Goal: Task Accomplishment & Management: Manage account settings

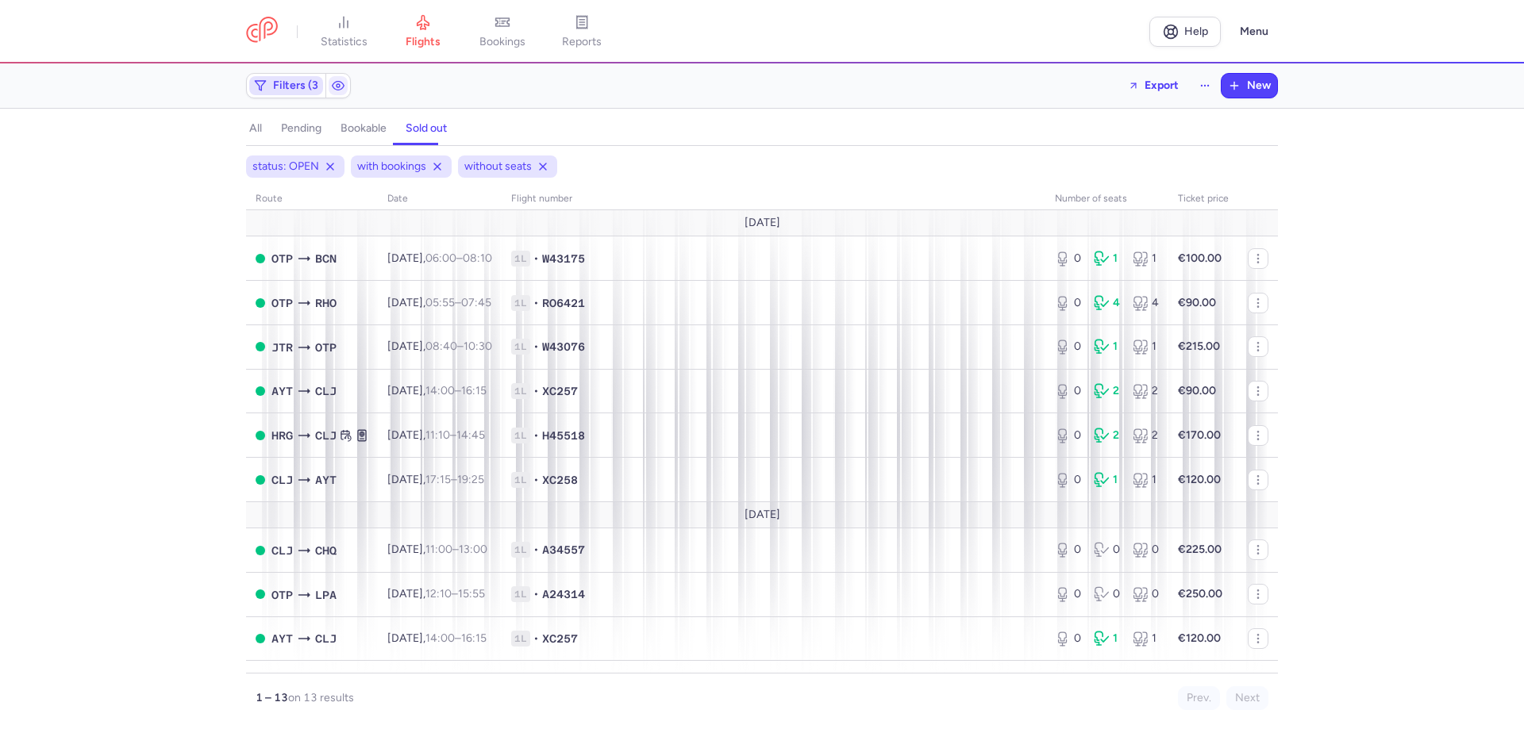
click at [321, 86] on span "Filters (3)" at bounding box center [297, 85] width 49 height 13
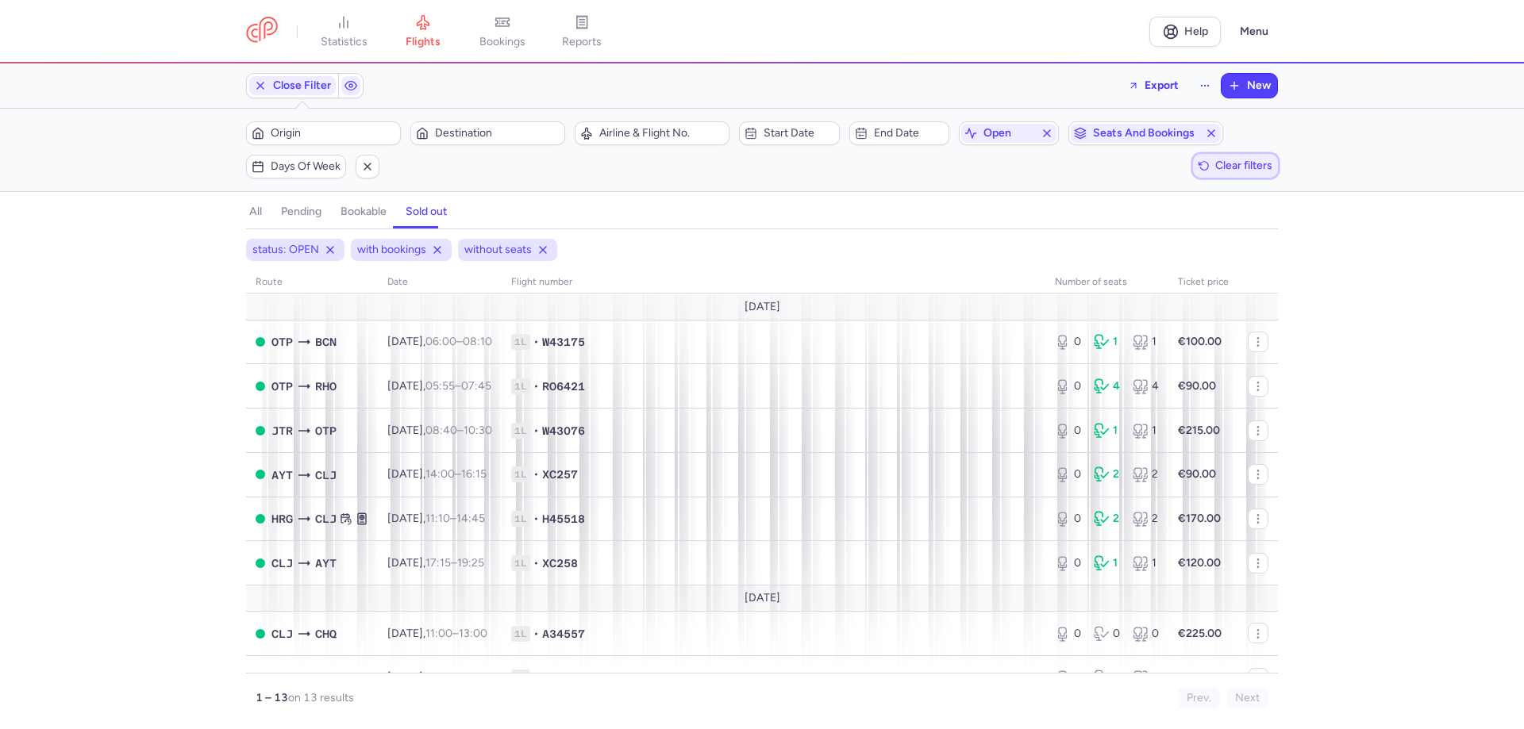
drag, startPoint x: 1204, startPoint y: 156, endPoint x: 844, endPoint y: 163, distance: 359.6
click at [1215, 160] on span "Clear filters" at bounding box center [1243, 166] width 57 height 12
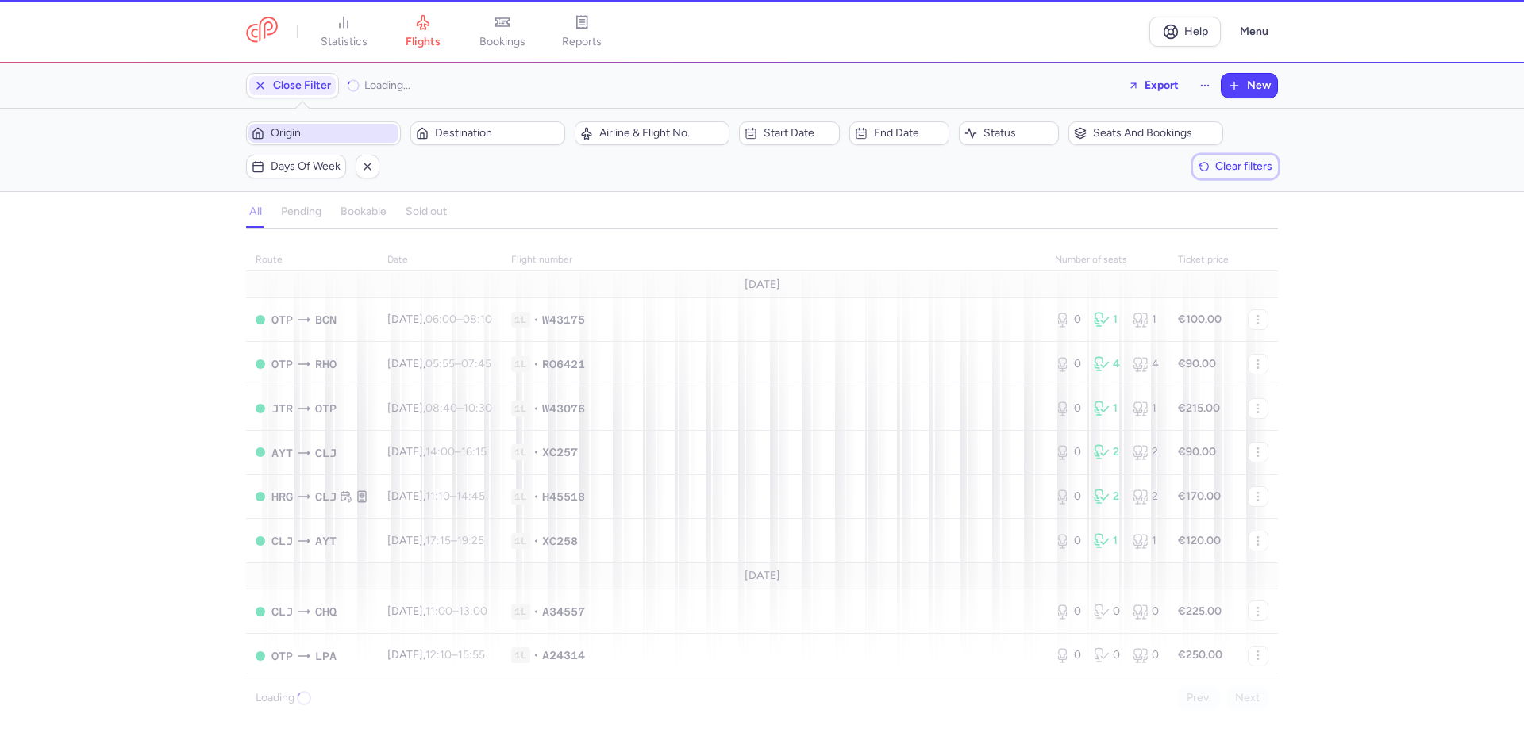
click at [357, 127] on span "Origin" at bounding box center [333, 133] width 125 height 13
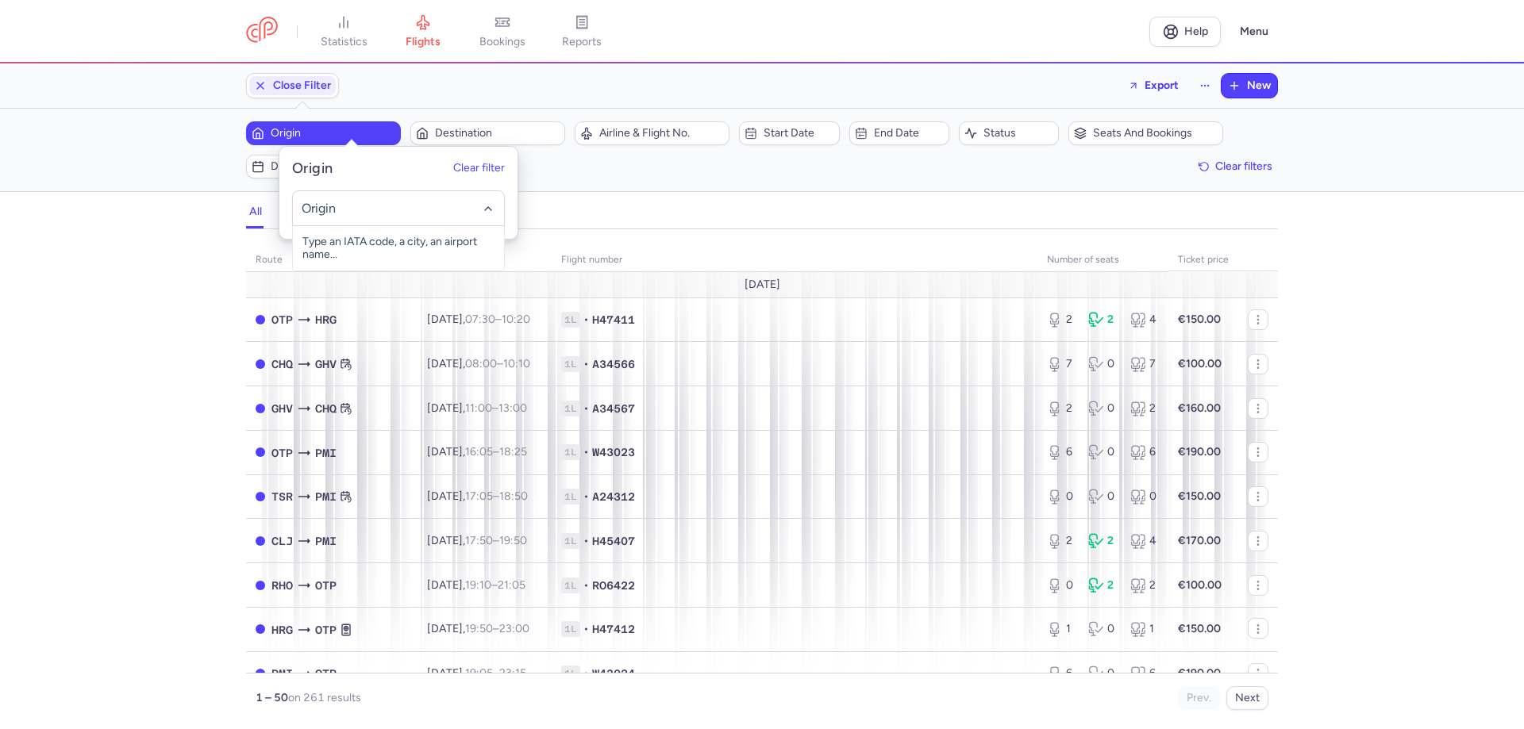
click at [326, 213] on input "-searchbox" at bounding box center [398, 208] width 194 height 17
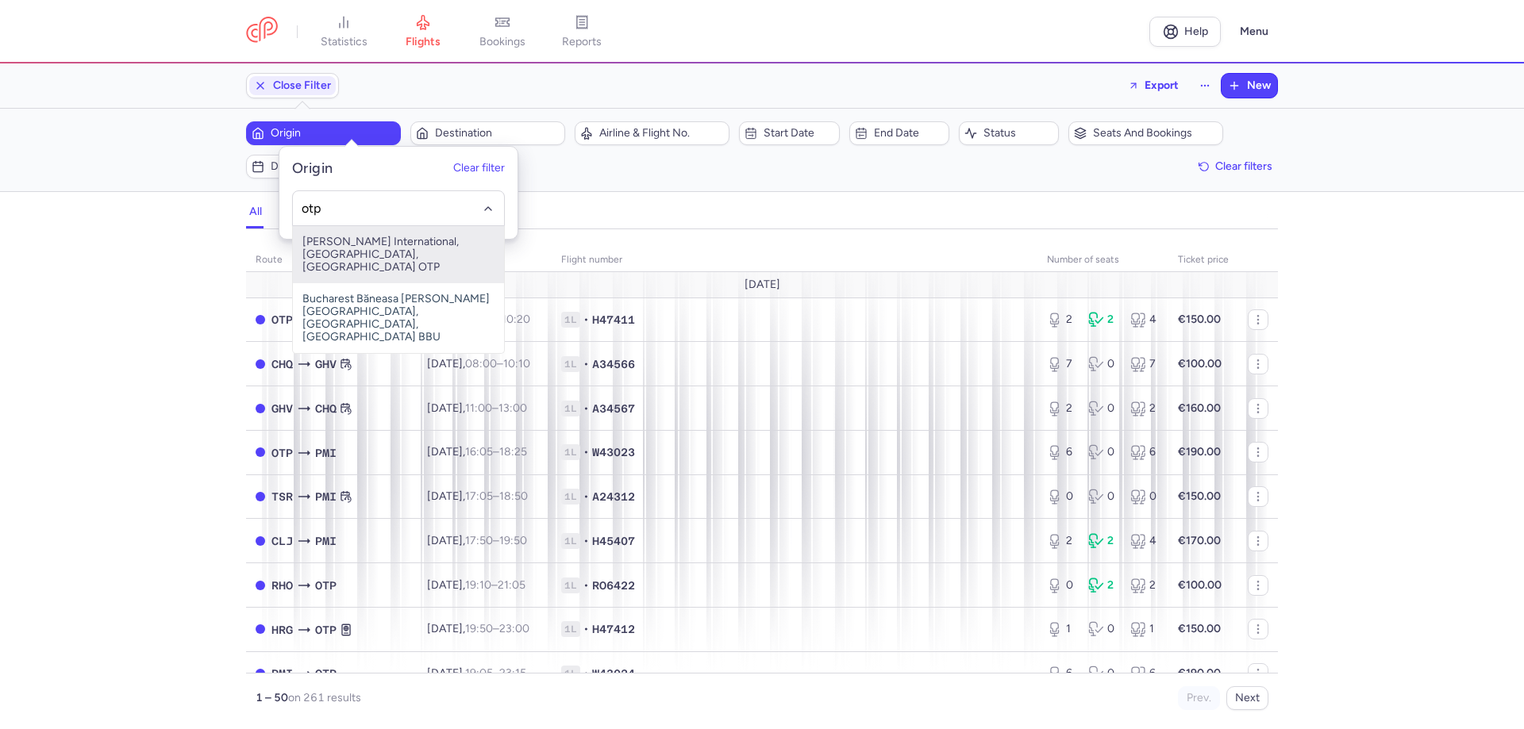
drag, startPoint x: 380, startPoint y: 248, endPoint x: 502, endPoint y: 147, distance: 157.8
click at [386, 248] on span "[PERSON_NAME] International, [GEOGRAPHIC_DATA], [GEOGRAPHIC_DATA] OTP" at bounding box center [398, 254] width 211 height 57
type input "otp"
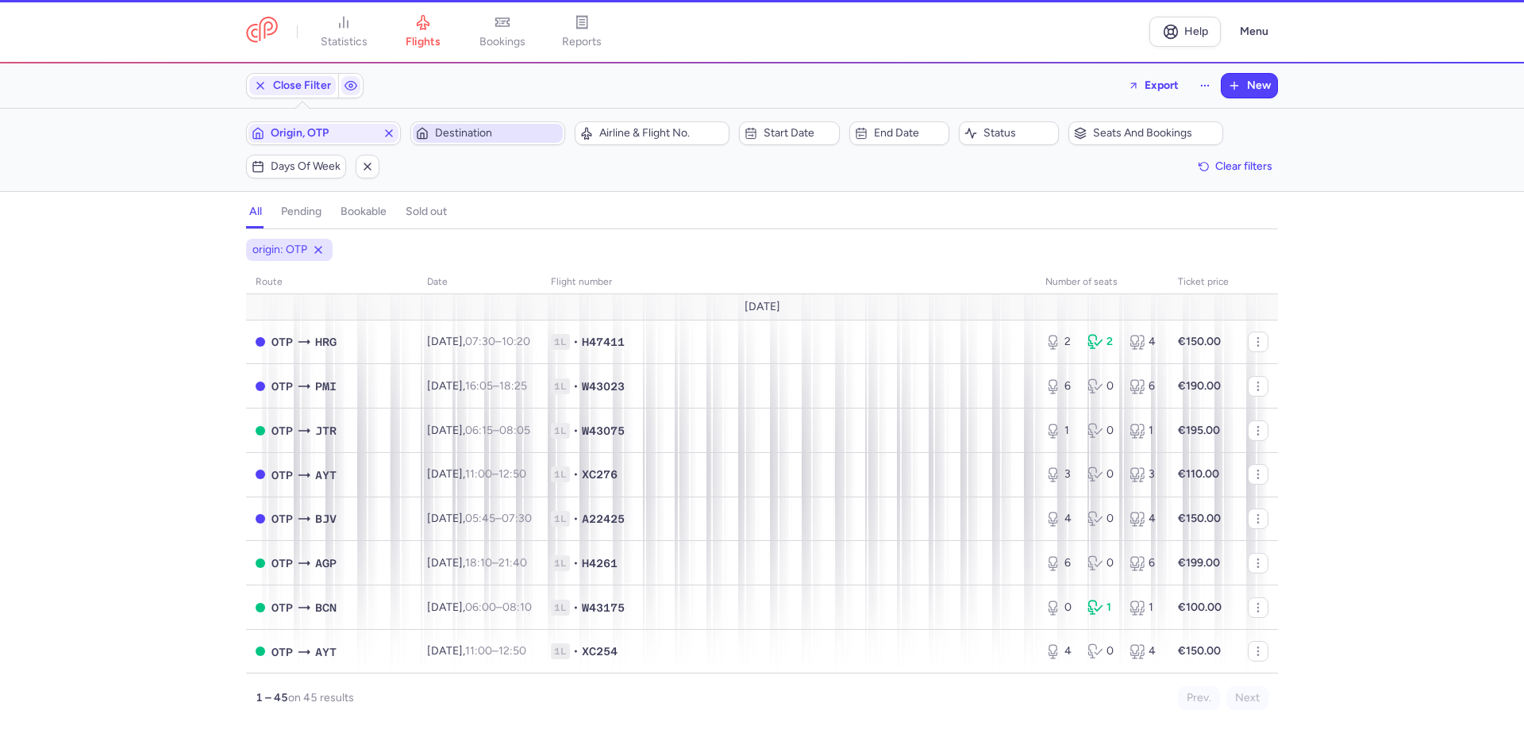
click at [502, 127] on span "Destination" at bounding box center [497, 133] width 125 height 13
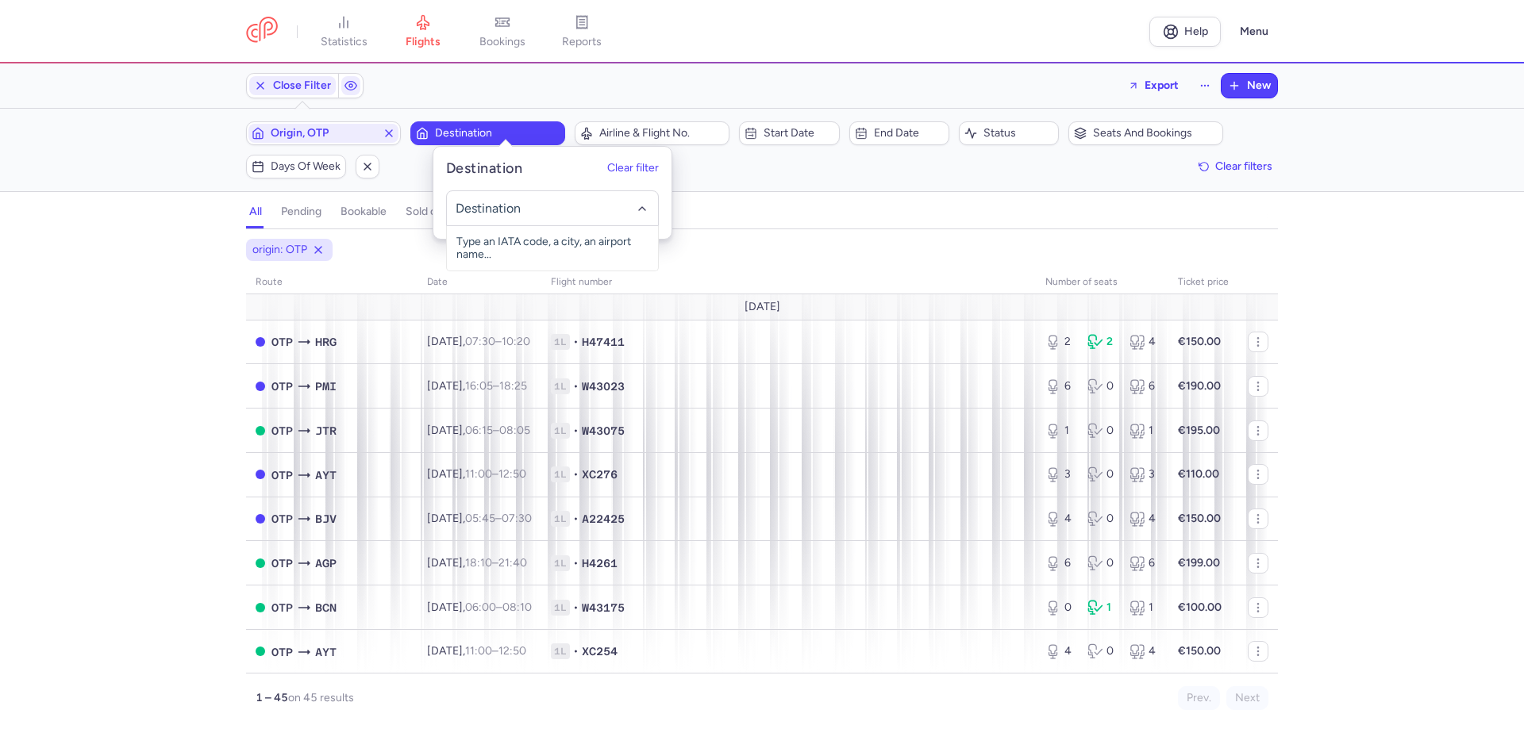
click at [485, 208] on input "-searchbox" at bounding box center [552, 208] width 194 height 17
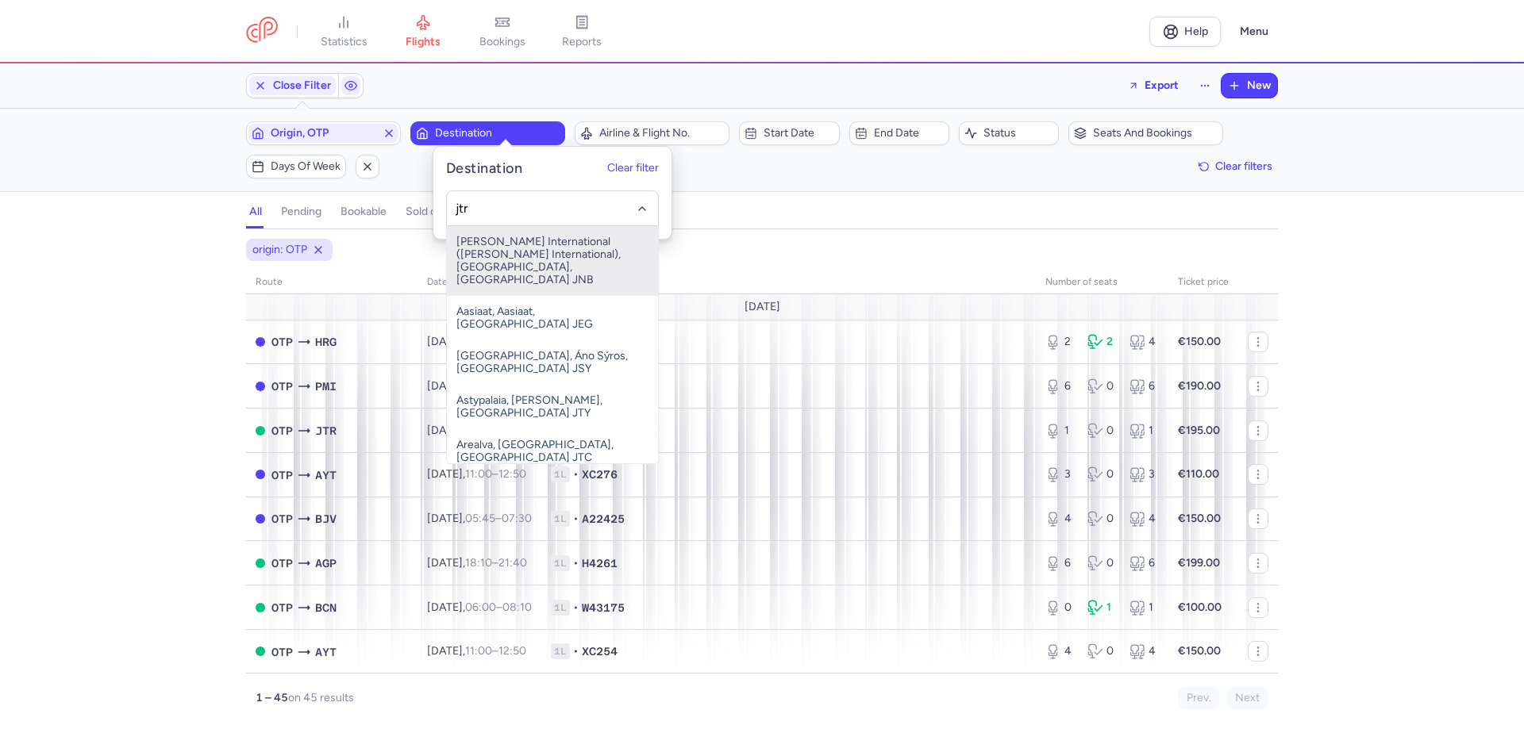
type input "jtr"
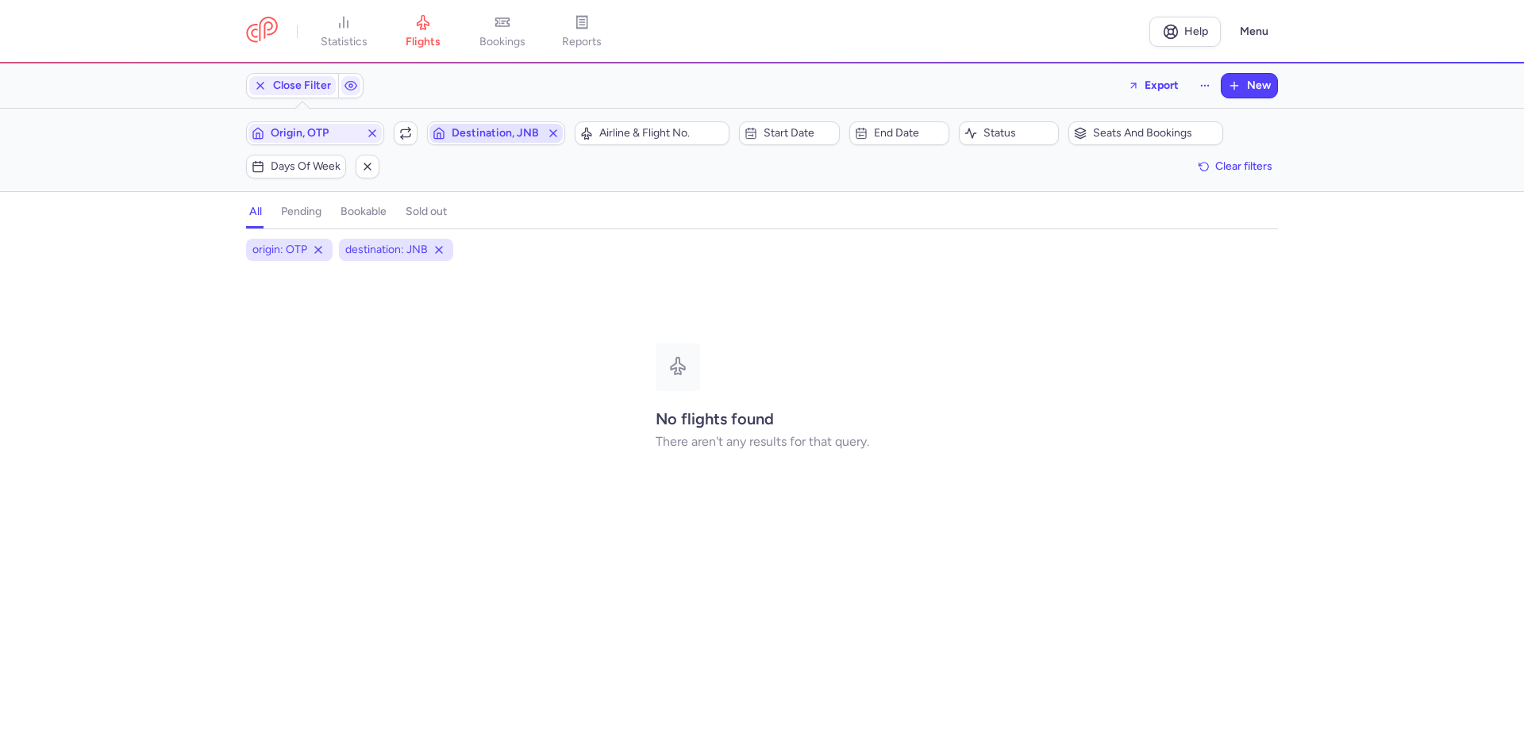
click at [516, 127] on span "Destination, JNB" at bounding box center [496, 133] width 89 height 13
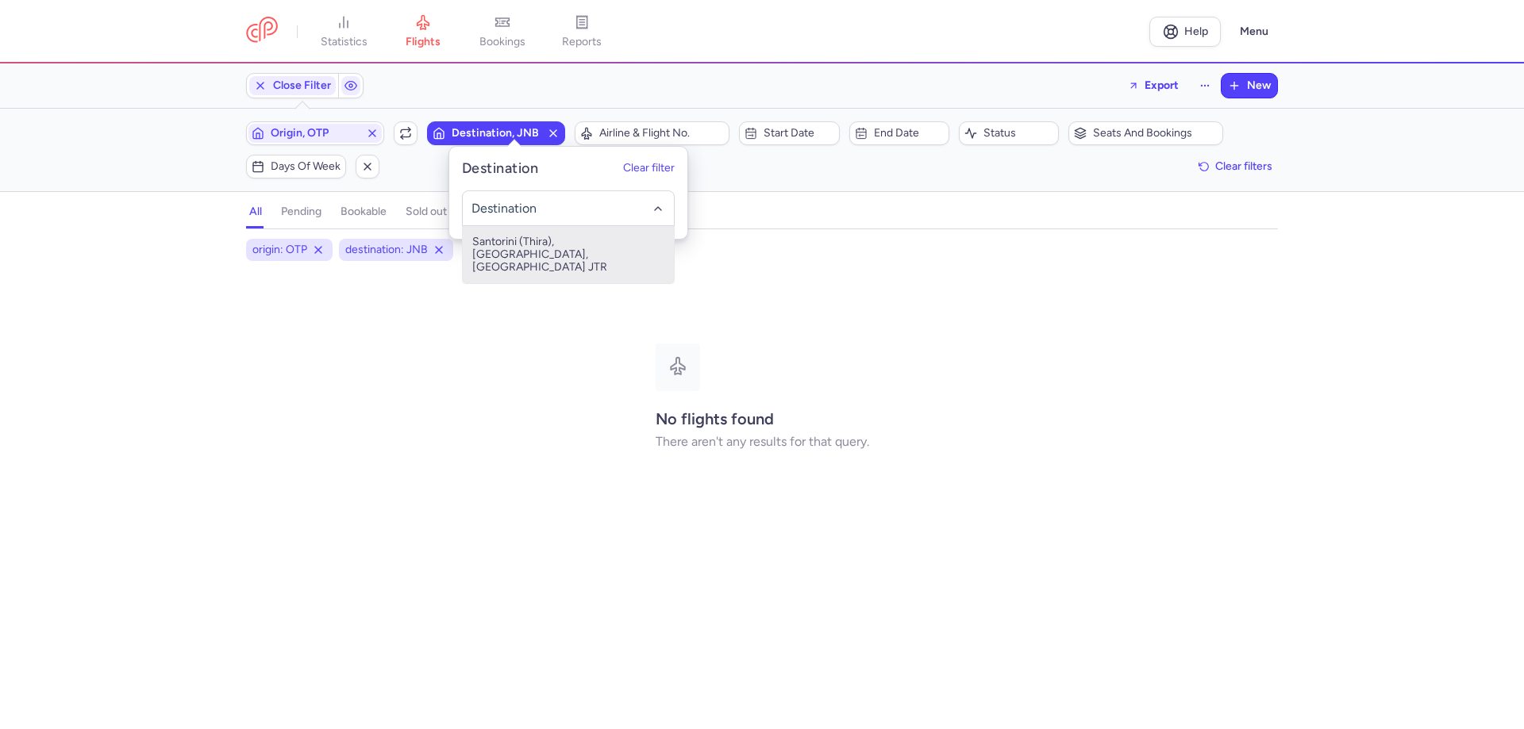
click at [523, 243] on span "Santorini (Thira), [GEOGRAPHIC_DATA], [GEOGRAPHIC_DATA] JTR" at bounding box center [568, 254] width 211 height 57
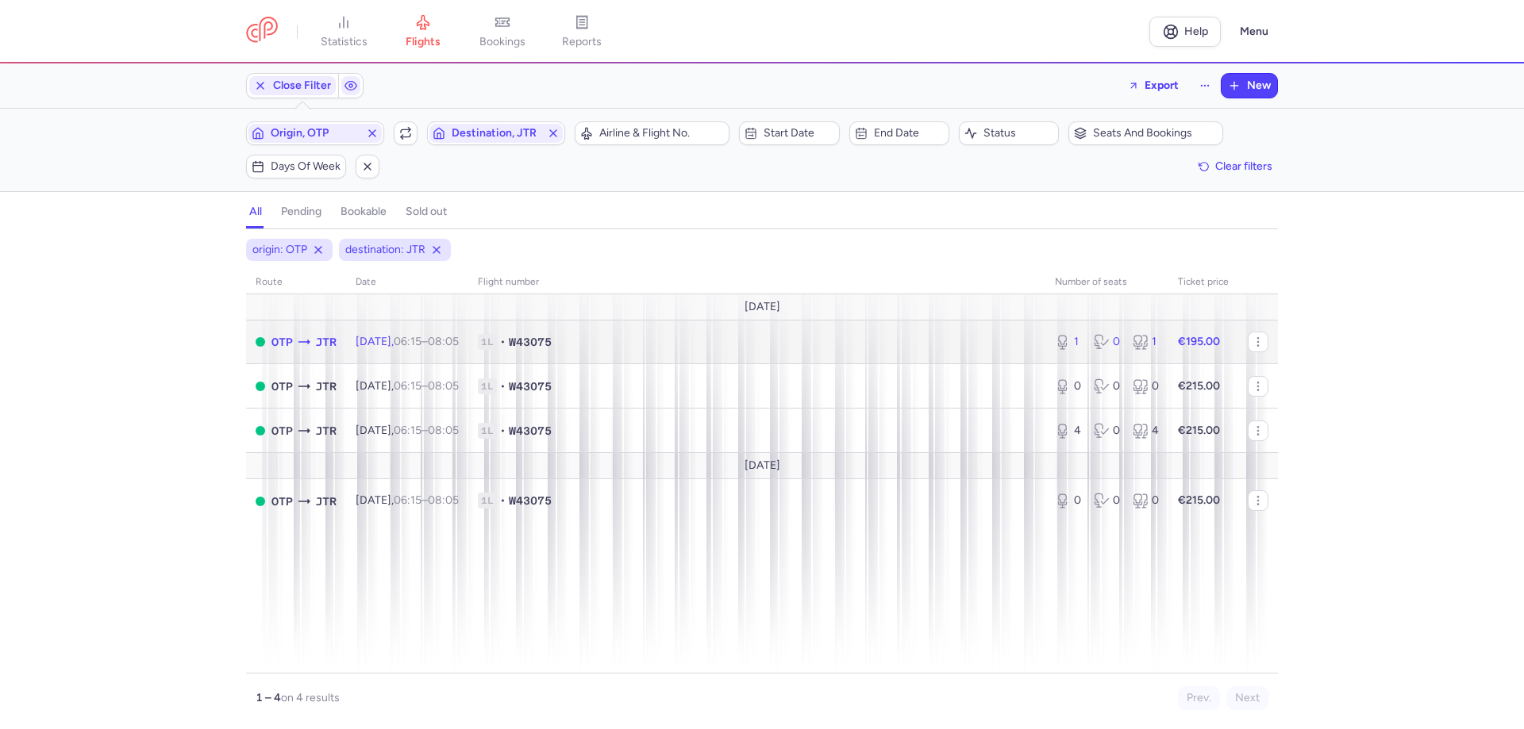
click at [312, 334] on icon at bounding box center [304, 342] width 16 height 16
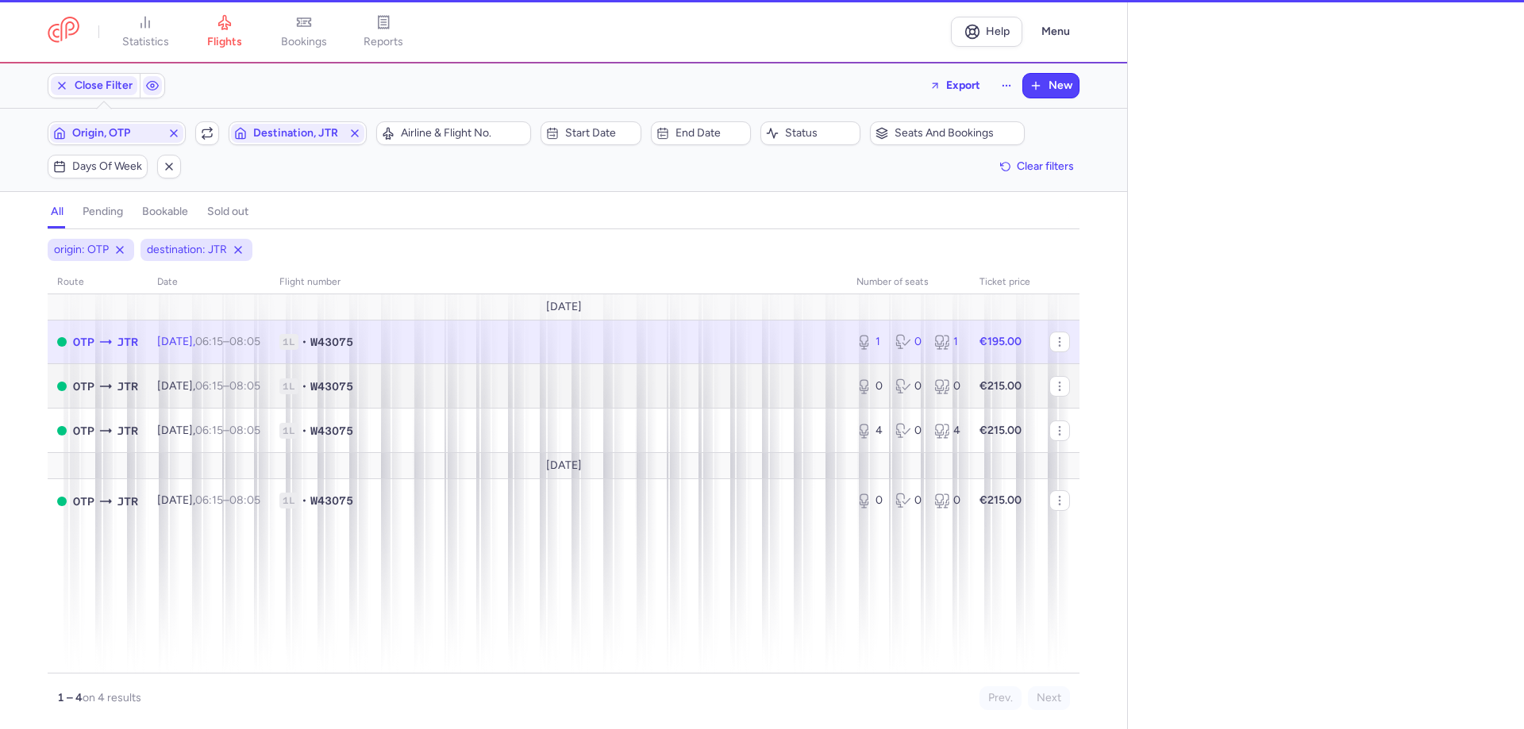
select select "hours"
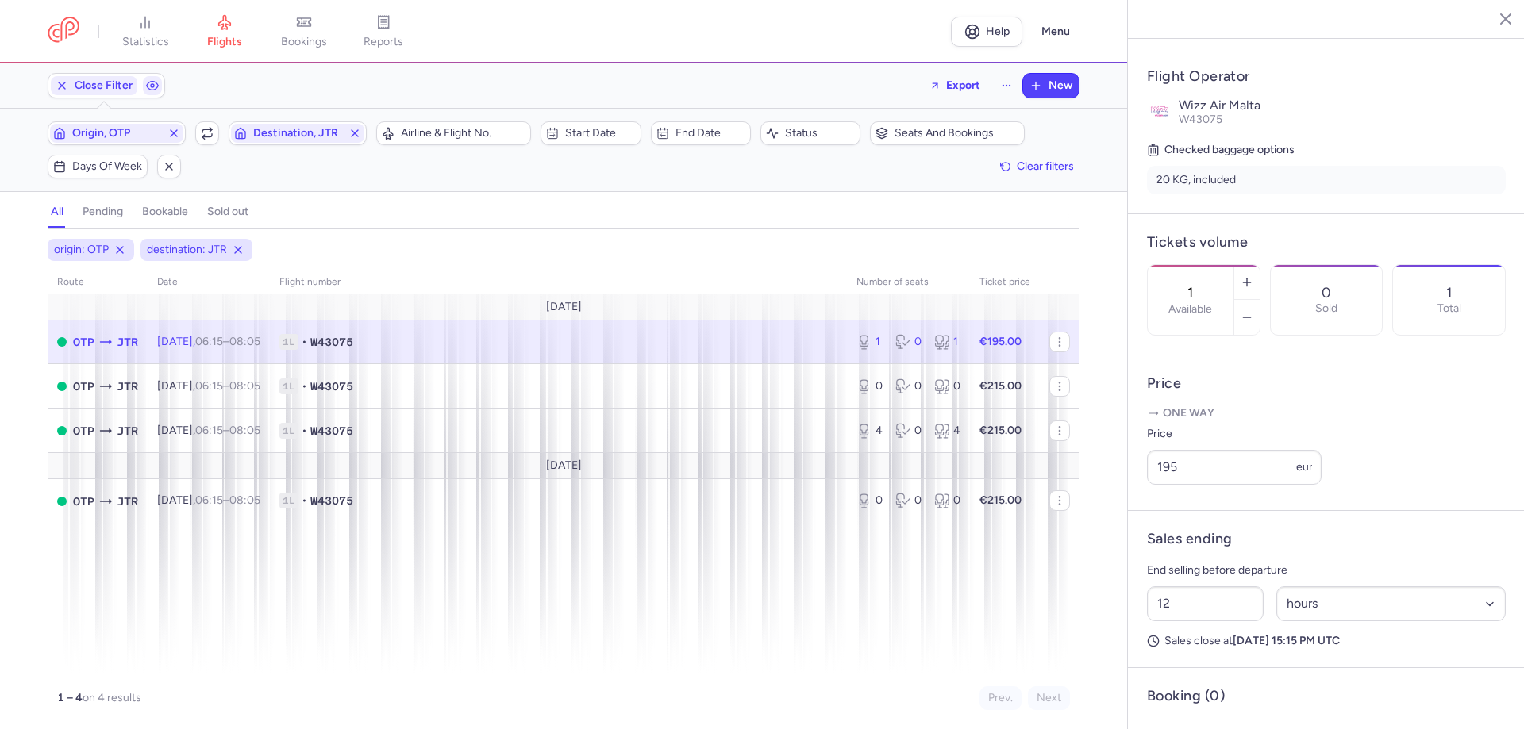
scroll to position [298, 0]
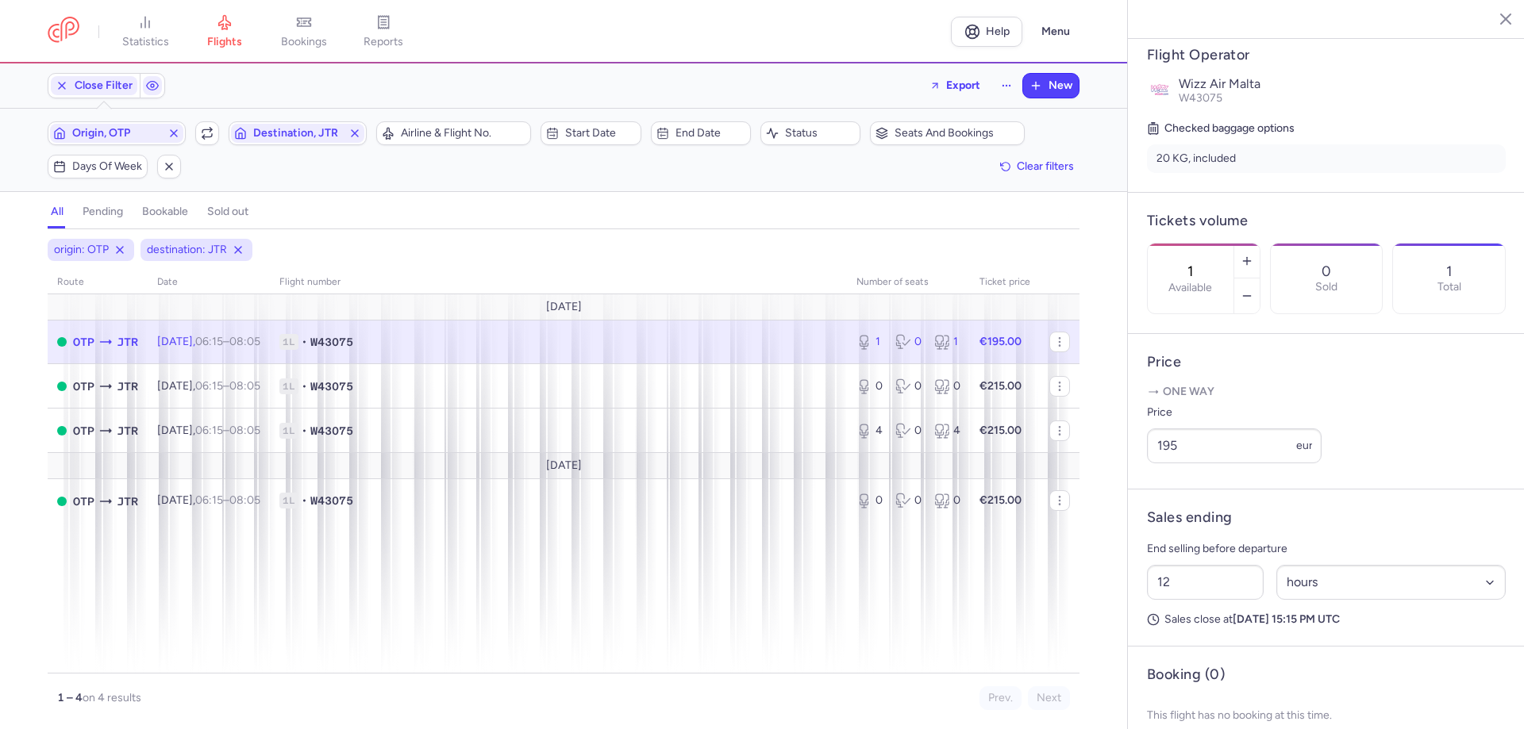
drag, startPoint x: 1272, startPoint y: 606, endPoint x: 1447, endPoint y: 599, distance: 174.7
click at [1447, 613] on p "Sales close at [DATE] 15:15 PM UTC" at bounding box center [1326, 620] width 359 height 14
click at [1414, 628] on article "Sales ending End selling before departure 12 Select an option hours days Sales …" at bounding box center [1326, 568] width 397 height 157
drag, startPoint x: 1201, startPoint y: 562, endPoint x: 1098, endPoint y: 559, distance: 103.2
click at [1098, 559] on div "statistics flights bookings reports Help Menu Close Filters Export New Filters …" at bounding box center [762, 364] width 1524 height 729
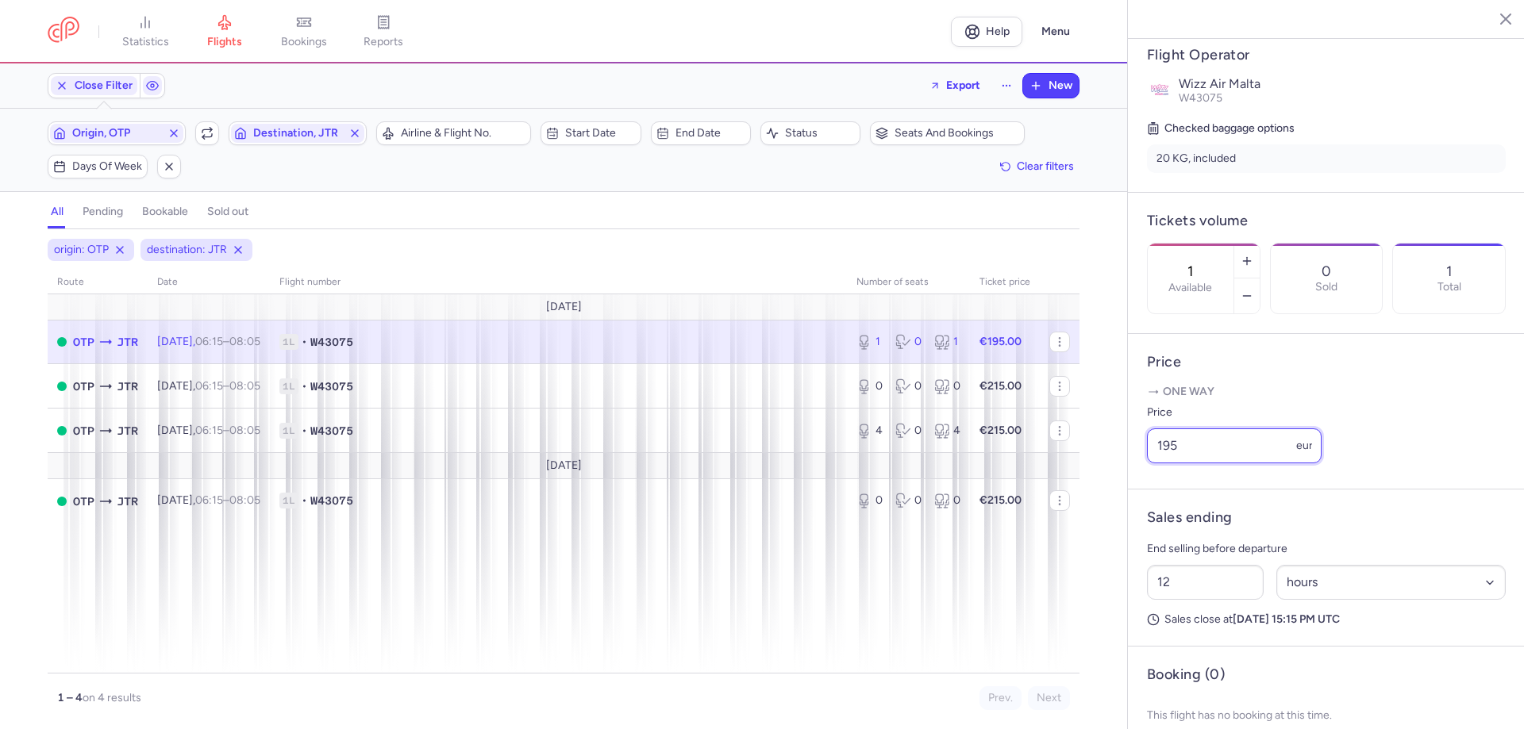
drag, startPoint x: 1180, startPoint y: 434, endPoint x: 1141, endPoint y: 434, distance: 38.9
click at [1141, 434] on div "statistics flights bookings reports Help Menu Close Filters Export New Filters …" at bounding box center [762, 364] width 1524 height 729
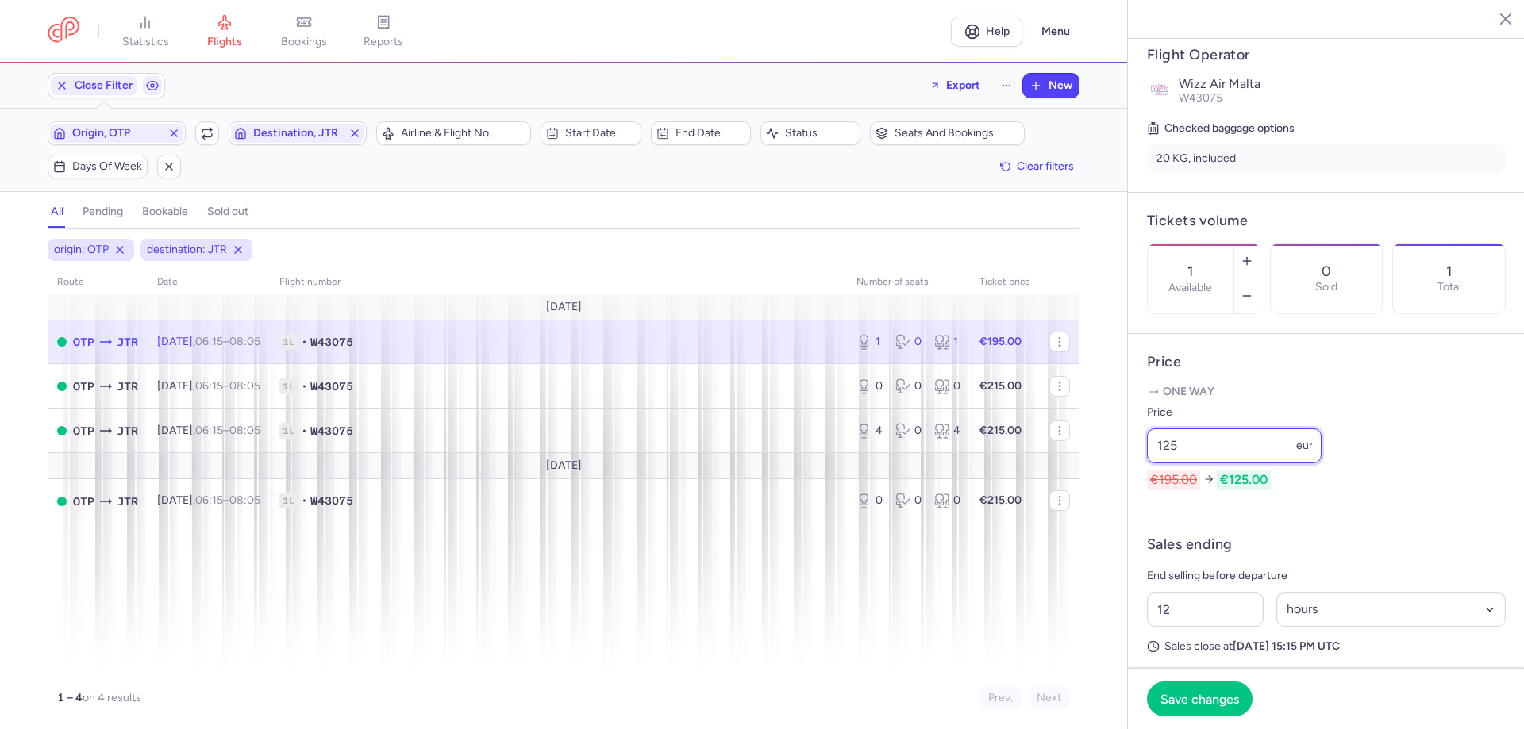
drag, startPoint x: 1206, startPoint y: 438, endPoint x: 1160, endPoint y: 437, distance: 46.0
click at [1160, 437] on article "Price One way Price 125 eur €195.00 €125.00" at bounding box center [1326, 425] width 397 height 183
type input "100"
click at [1217, 693] on button "Save changes" at bounding box center [1200, 698] width 106 height 35
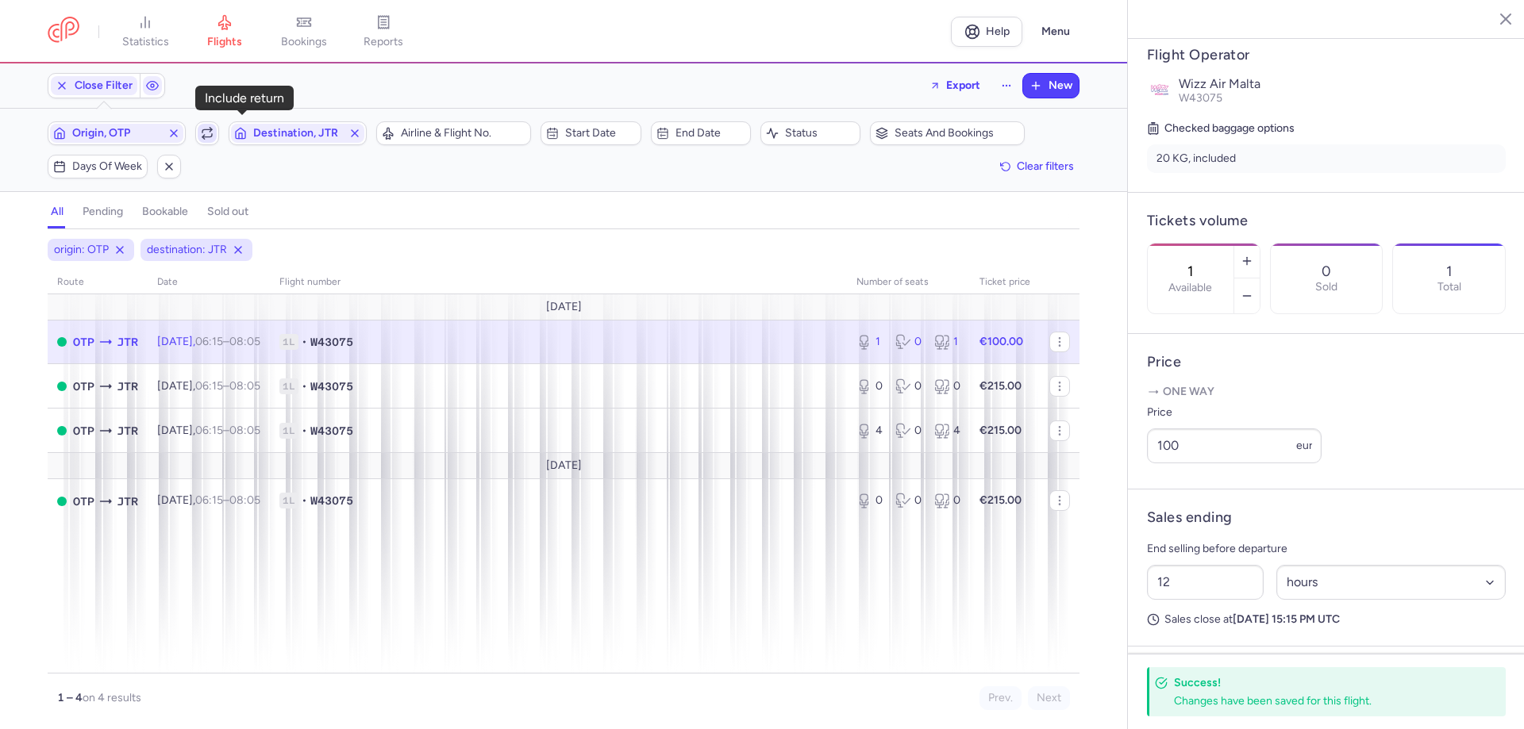
click at [213, 127] on icon "button" at bounding box center [207, 133] width 13 height 13
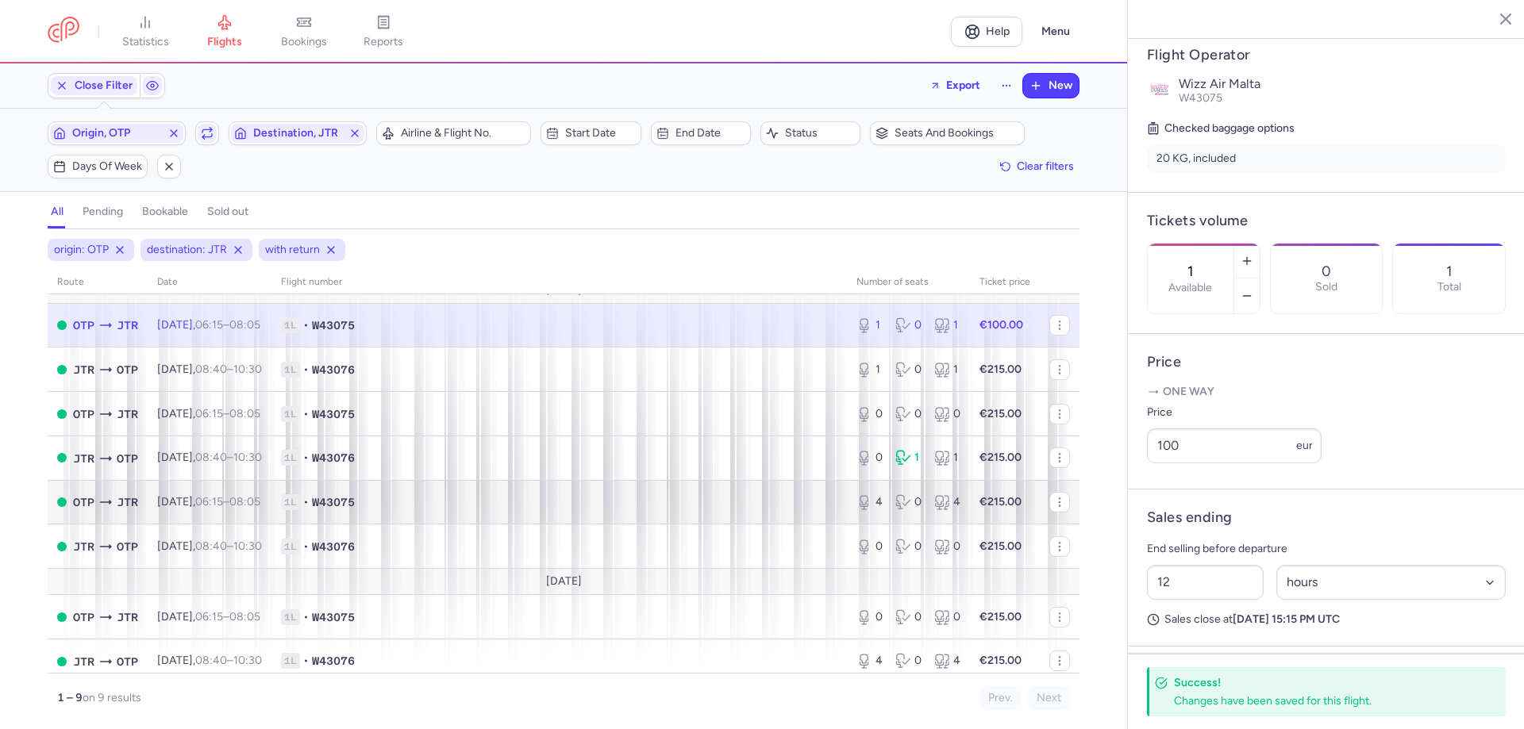
scroll to position [21, 0]
click at [138, 489] on span "JTR" at bounding box center [127, 497] width 21 height 17
type input "4"
type input "2"
select select "days"
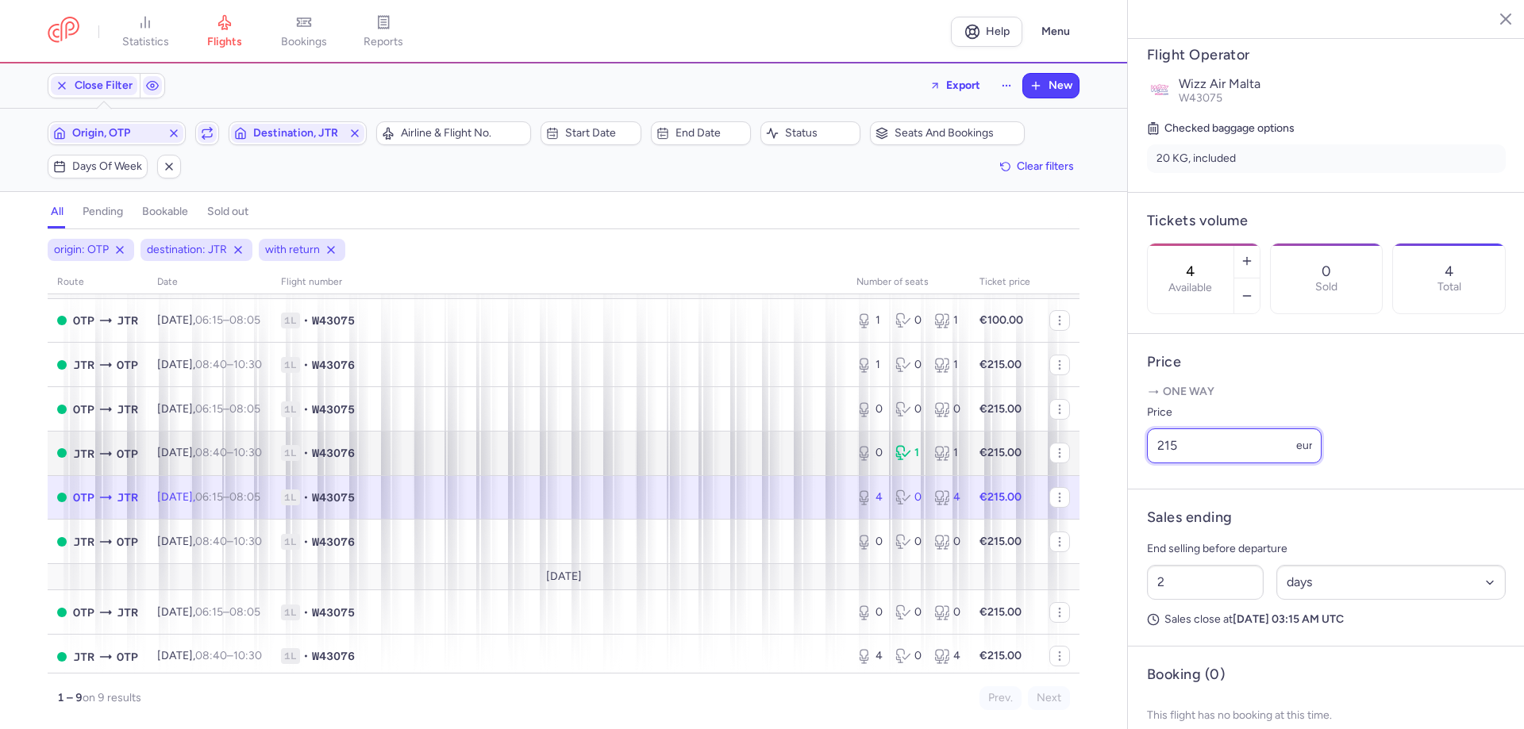
drag, startPoint x: 1128, startPoint y: 431, endPoint x: 1008, endPoint y: 413, distance: 121.1
click at [1008, 413] on div "statistics flights bookings reports Help Menu Close Filters Export New Filters …" at bounding box center [762, 364] width 1524 height 729
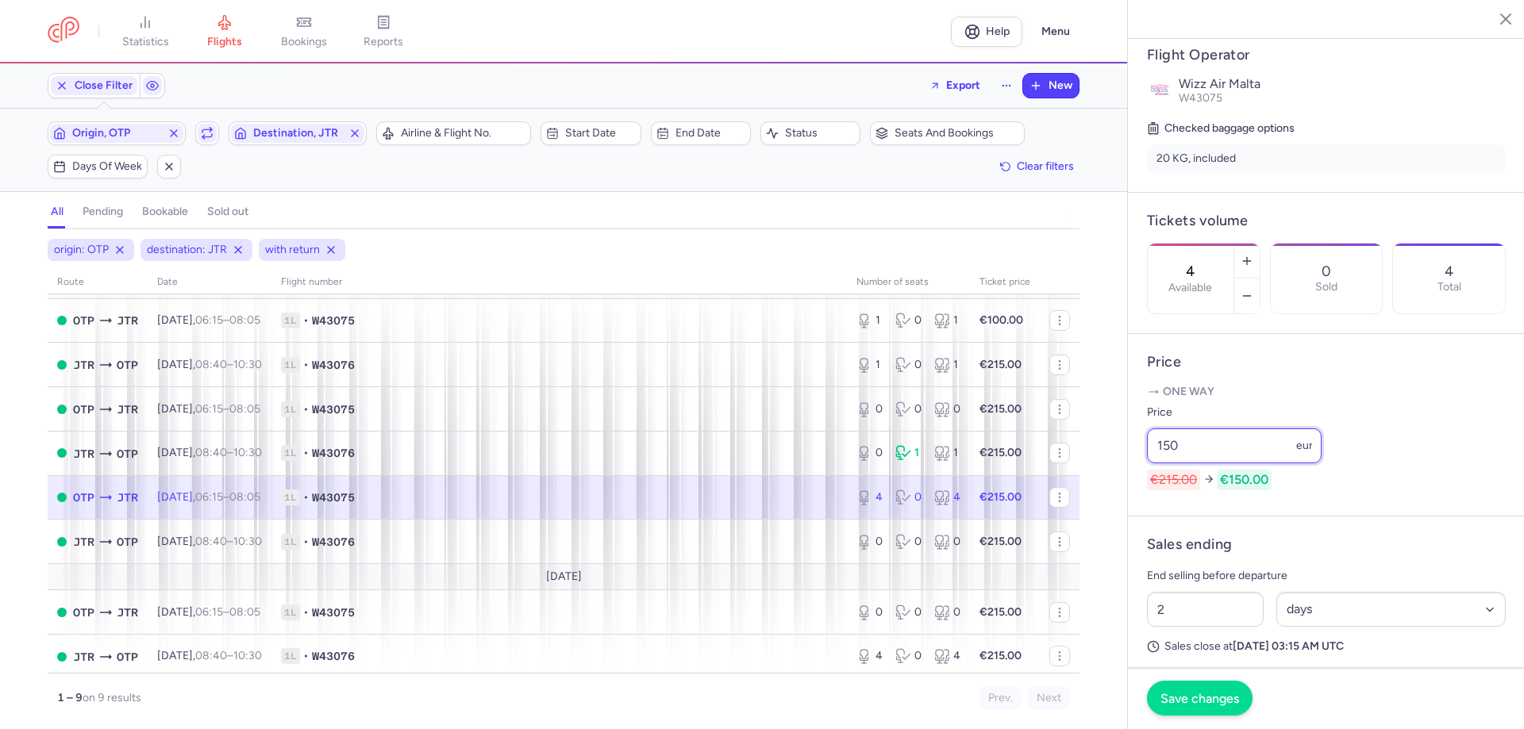
type input "150"
click at [1204, 695] on span "Save changes" at bounding box center [1199, 698] width 79 height 14
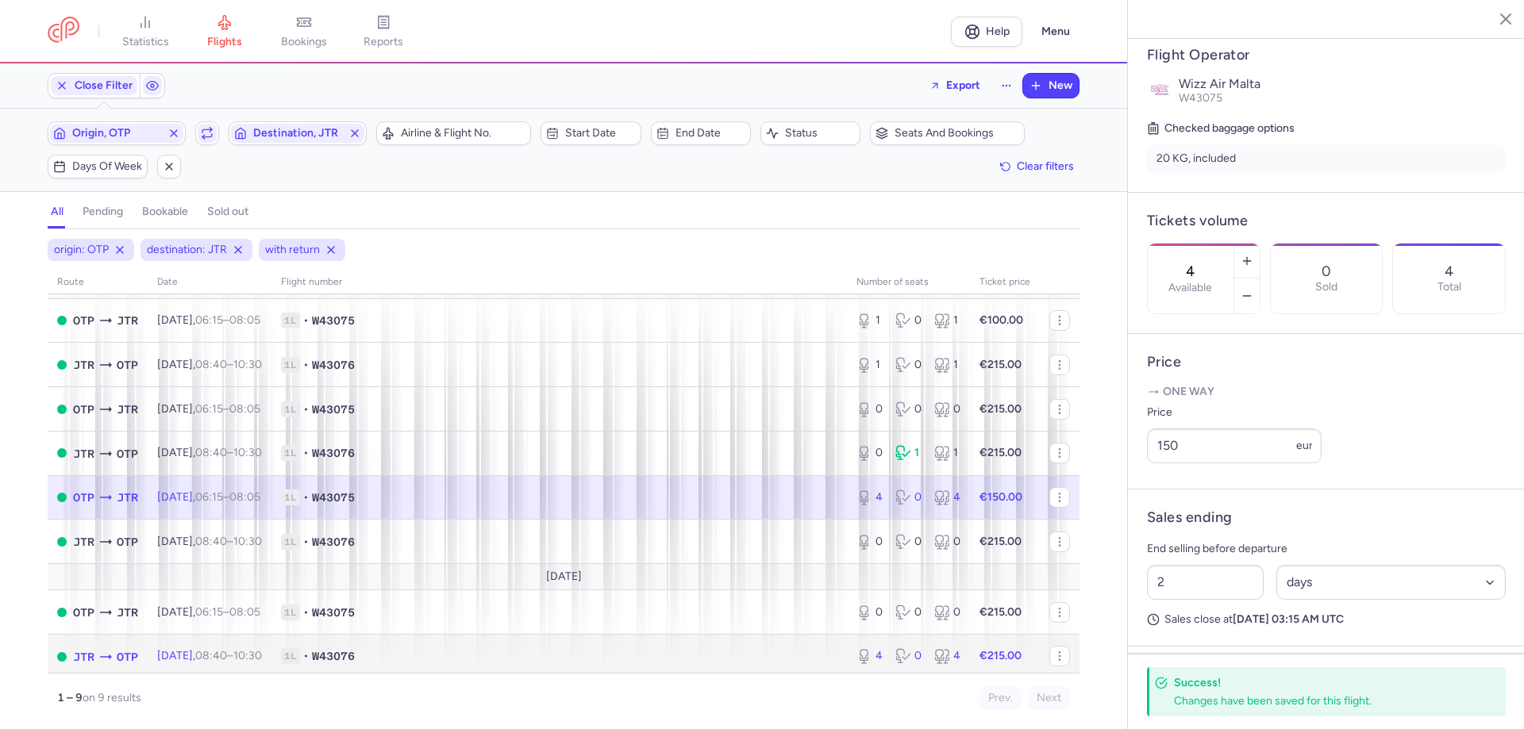
click at [113, 649] on icon at bounding box center [106, 657] width 16 height 16
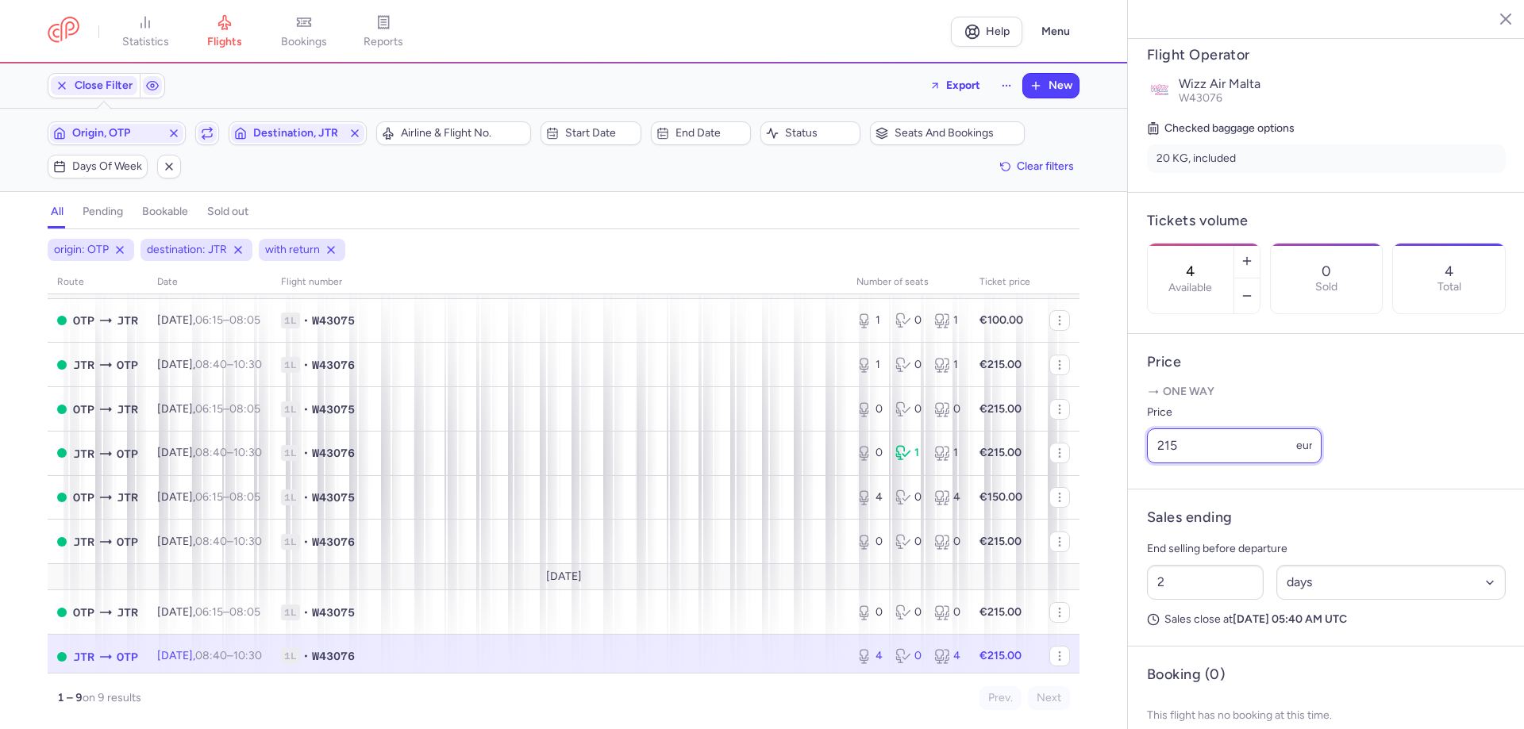
drag, startPoint x: 1236, startPoint y: 445, endPoint x: 1111, endPoint y: 433, distance: 125.2
click at [1113, 434] on div "statistics flights bookings reports Help Menu Close Filters Export New Filters …" at bounding box center [762, 364] width 1524 height 729
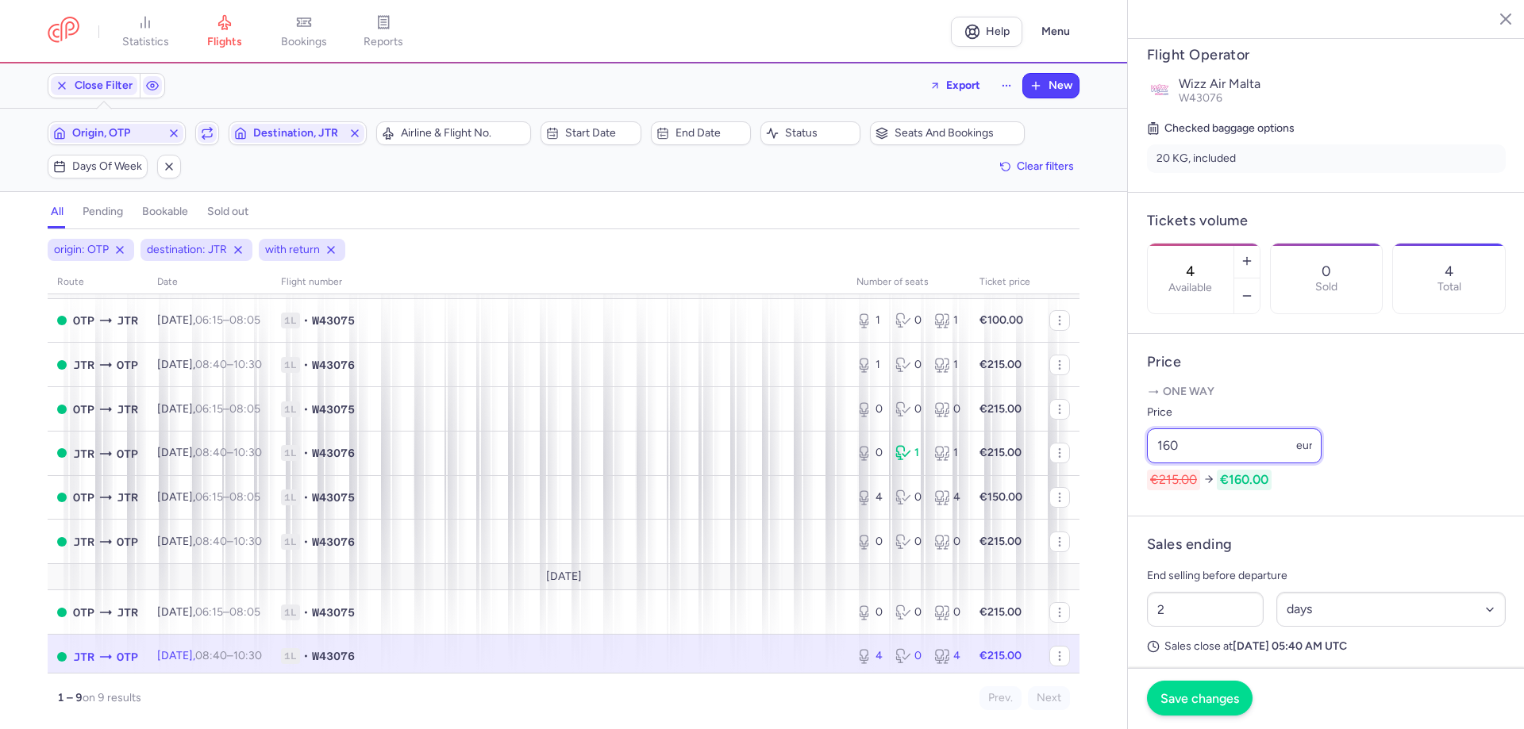
type input "160"
click at [1201, 708] on button "Save changes" at bounding box center [1200, 698] width 106 height 35
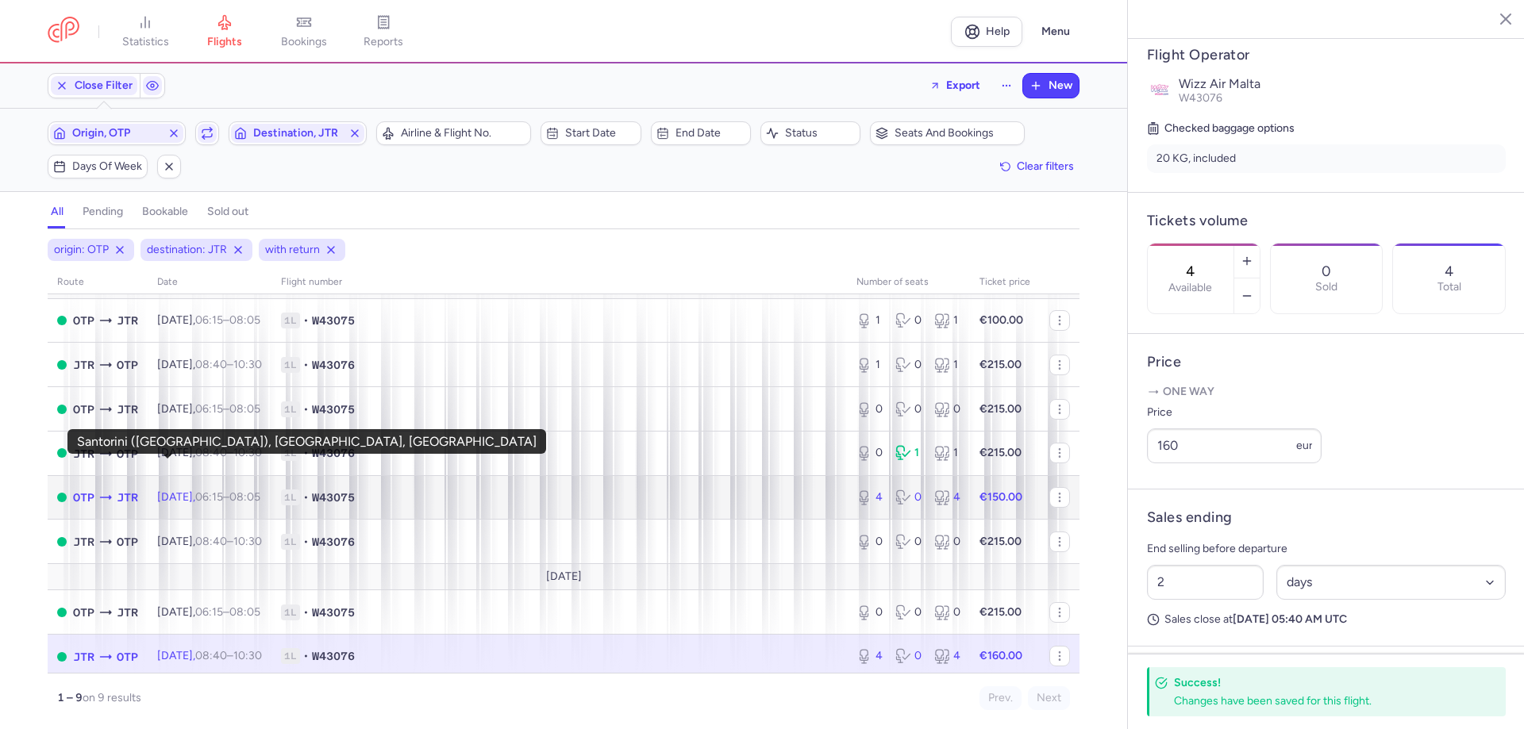
click at [138, 489] on span "JTR" at bounding box center [127, 497] width 21 height 17
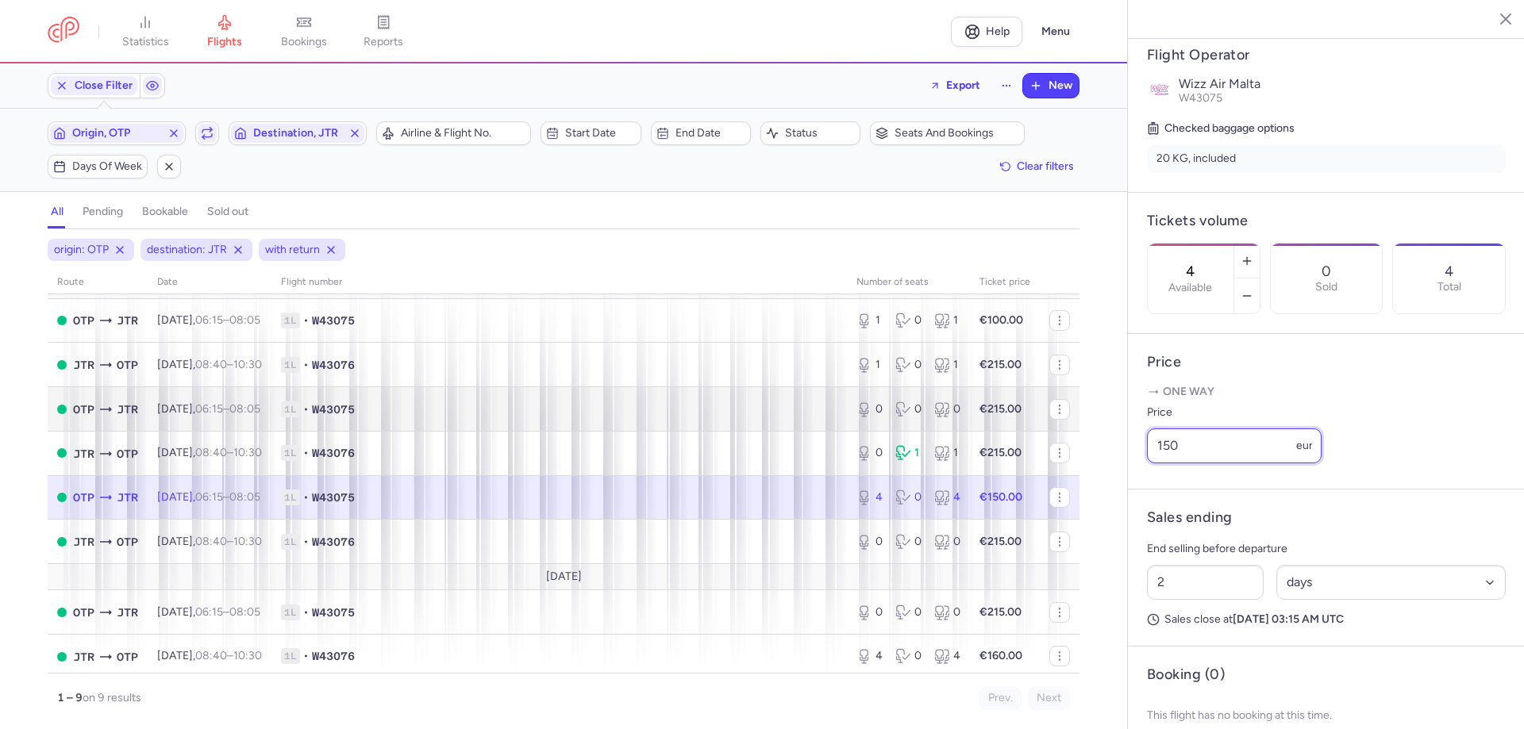
drag, startPoint x: 984, startPoint y: 405, endPoint x: 960, endPoint y: 399, distance: 24.4
click at [963, 405] on div "statistics flights bookings reports Help Menu Close Filters Export New Filters …" at bounding box center [762, 364] width 1524 height 729
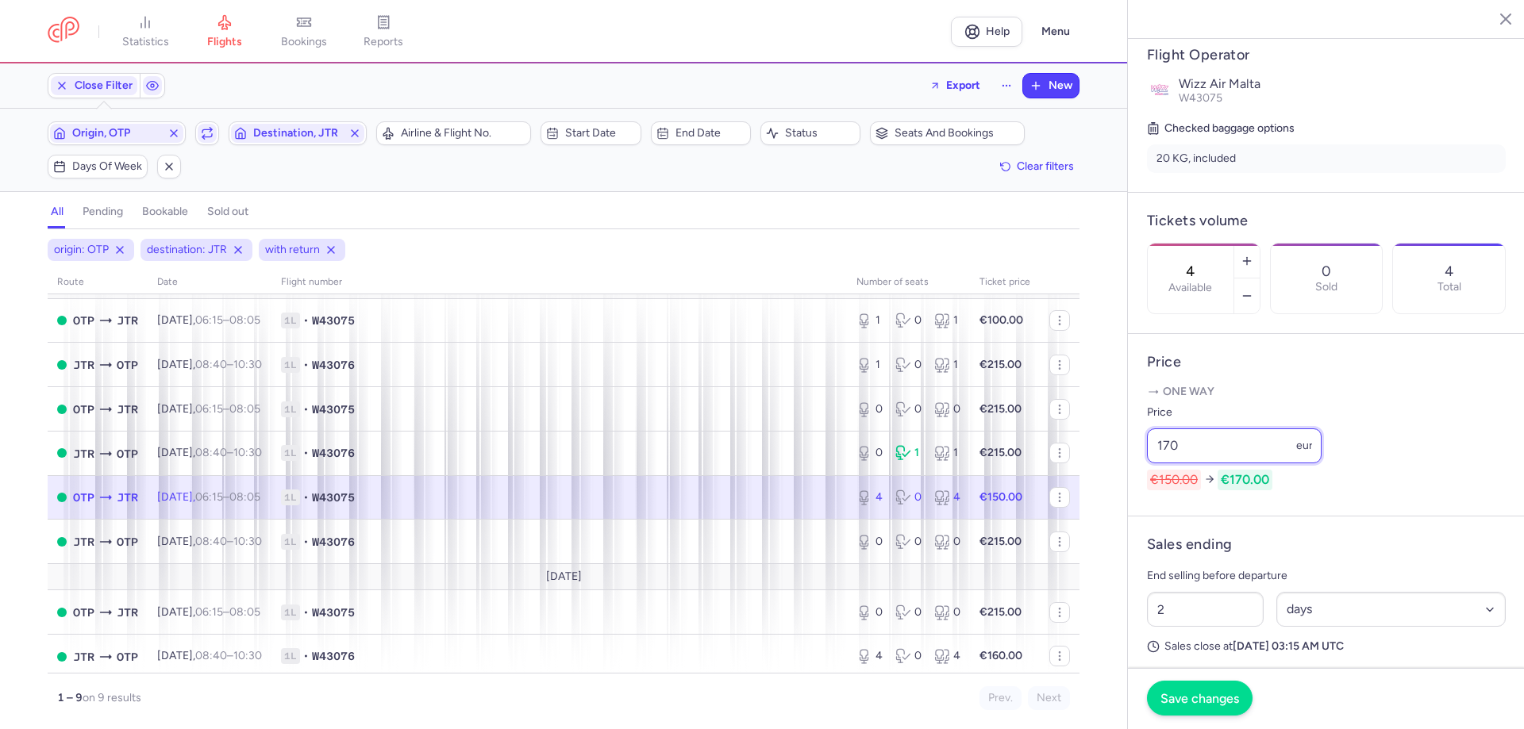
type input "170"
click at [1239, 700] on span "Save changes" at bounding box center [1199, 698] width 79 height 14
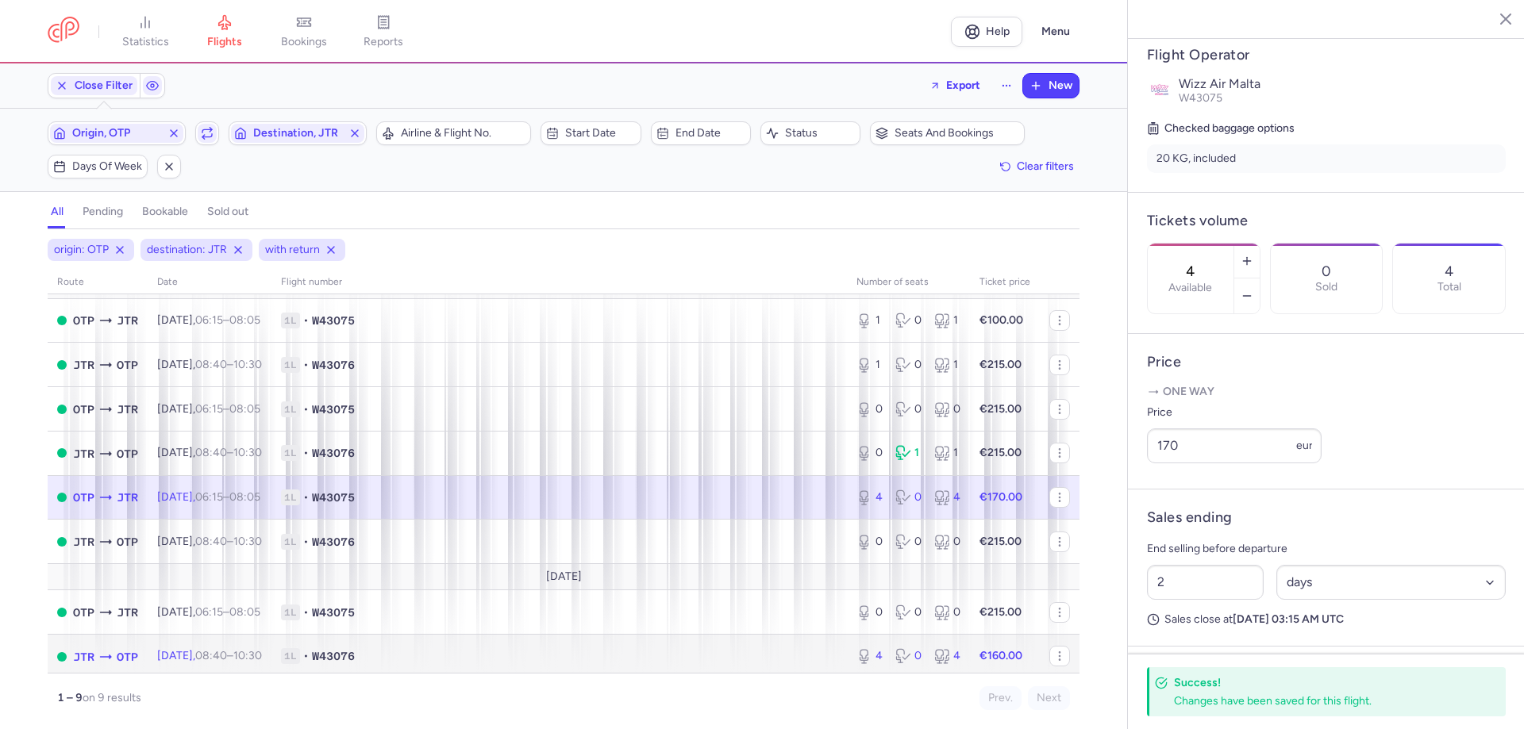
click at [113, 649] on icon at bounding box center [106, 657] width 16 height 16
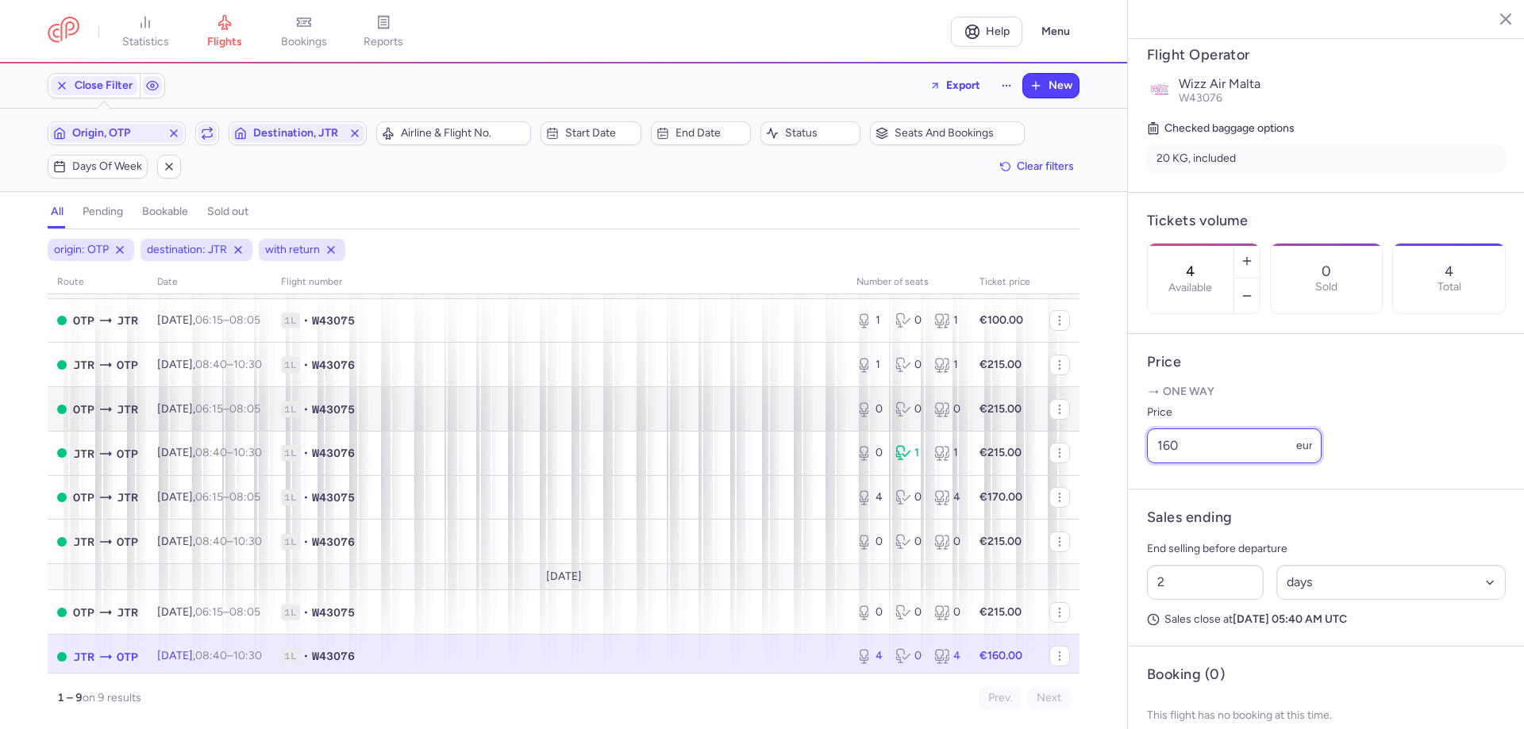
click at [609, 402] on div "statistics flights bookings reports Help Menu Close Filters Export New Filters …" at bounding box center [762, 364] width 1524 height 729
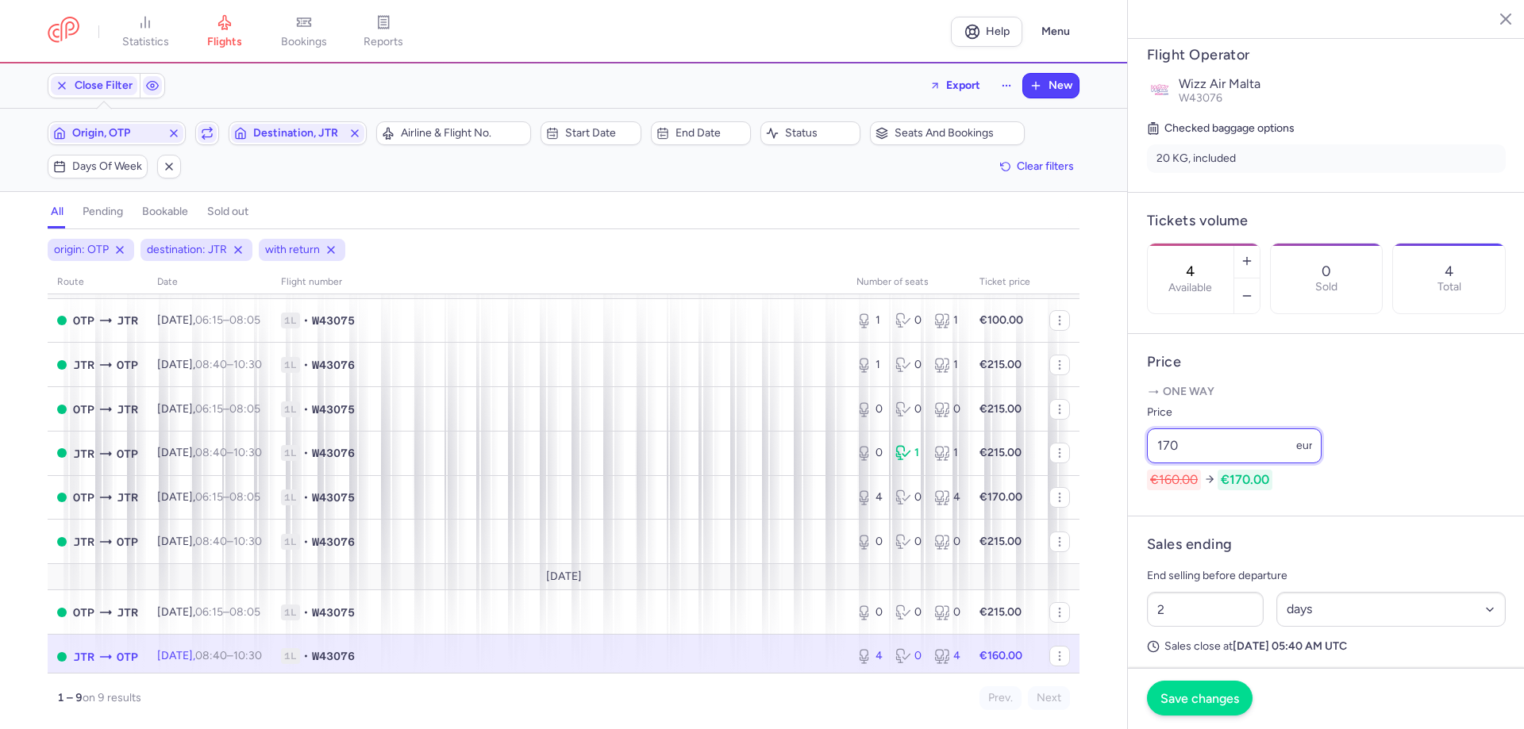
type input "170"
click at [1213, 699] on span "Save changes" at bounding box center [1199, 698] width 79 height 14
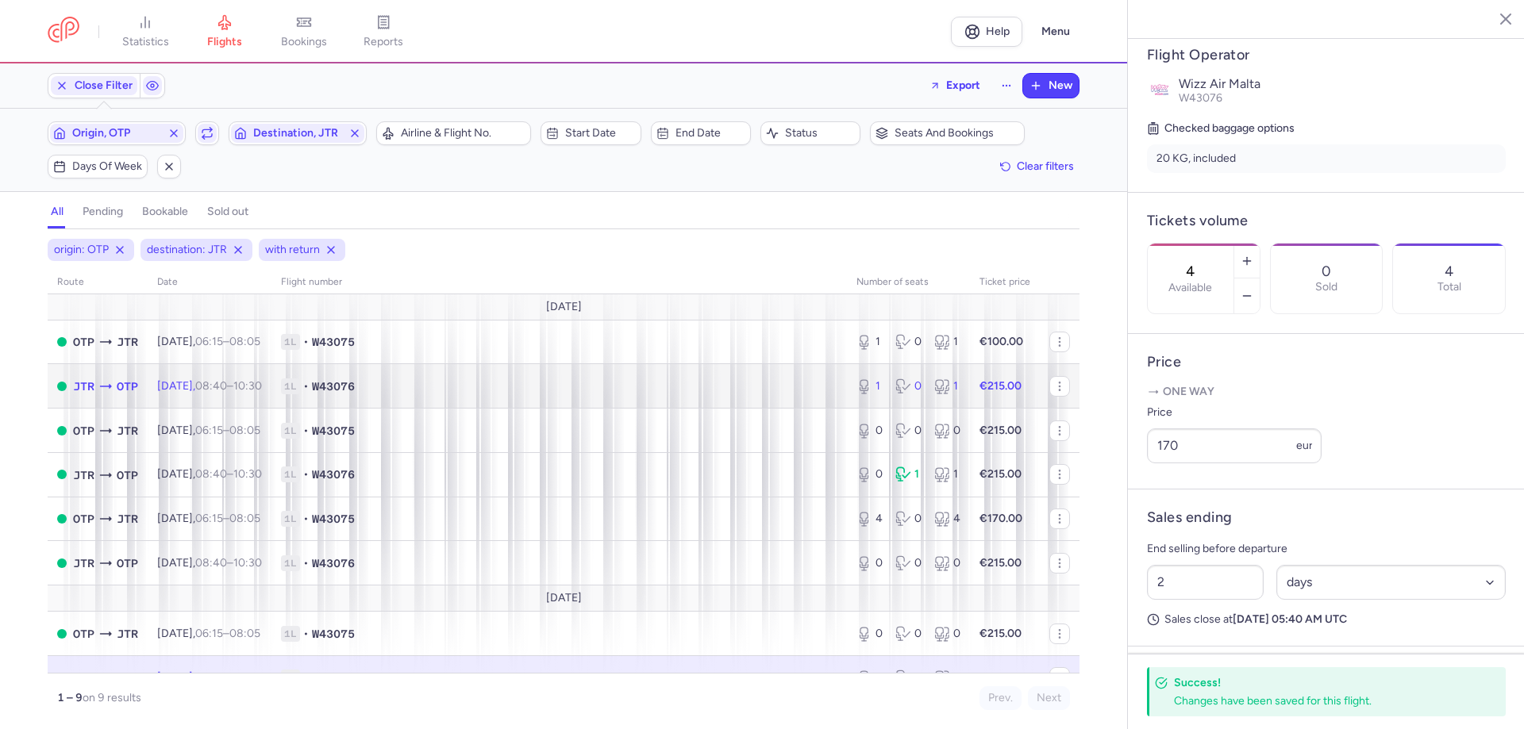
click at [138, 378] on span "OTP" at bounding box center [127, 386] width 21 height 17
type input "1"
type input "12"
select select "hours"
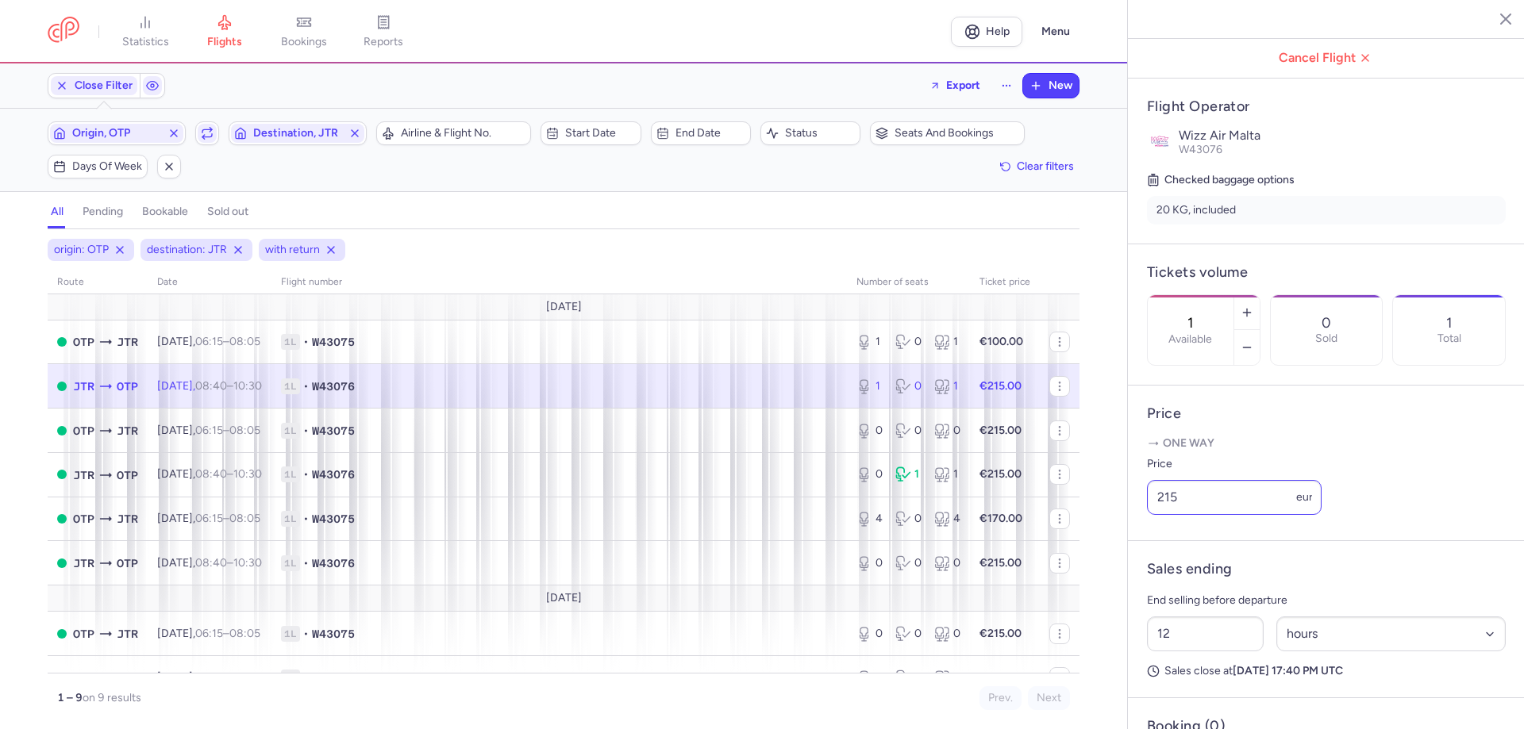
scroll to position [218, 0]
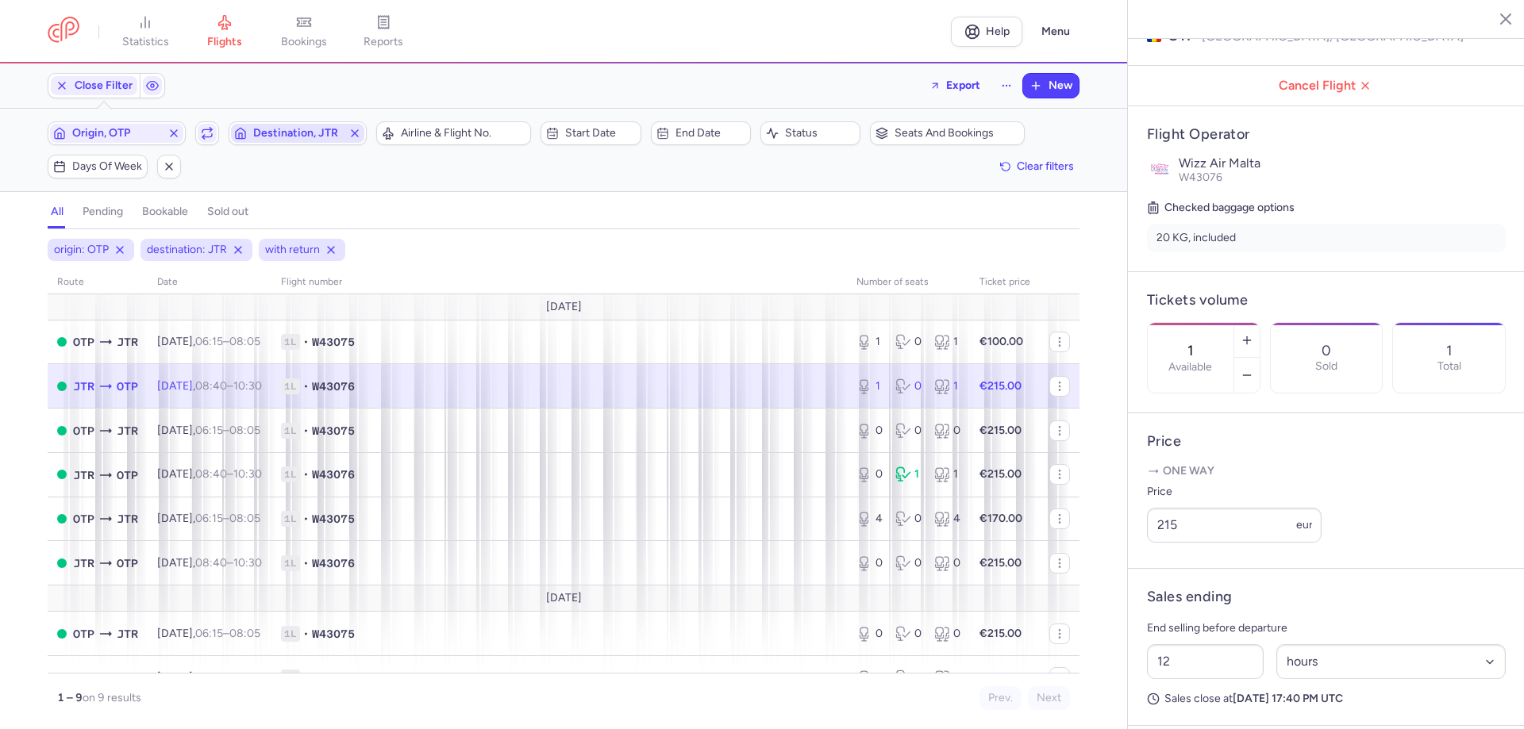
click at [319, 128] on span "Destination, JTR" at bounding box center [297, 133] width 89 height 13
click at [324, 200] on input "-searchbox" at bounding box center [382, 208] width 194 height 17
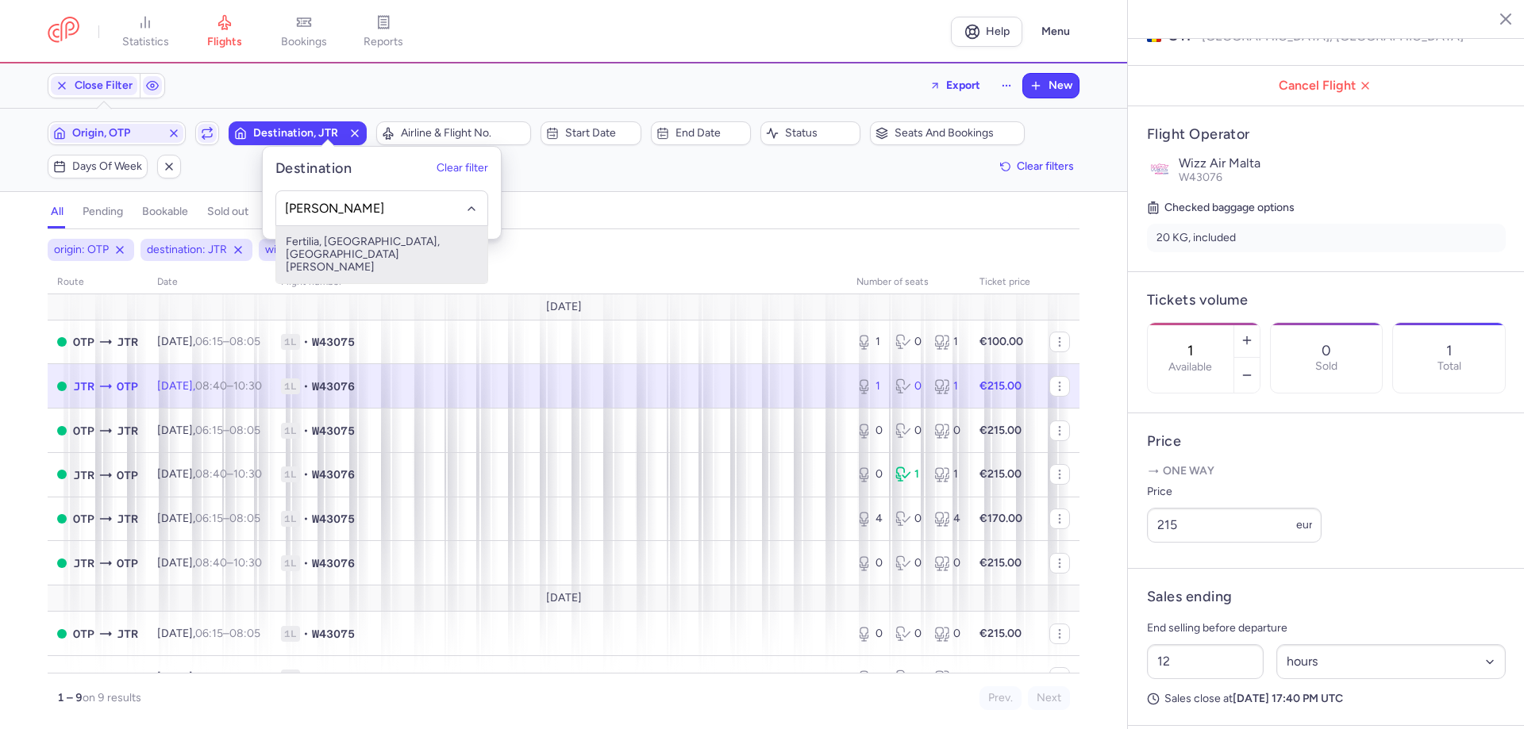
click at [340, 245] on span "Fertilia, [GEOGRAPHIC_DATA], [GEOGRAPHIC_DATA] [PERSON_NAME]" at bounding box center [381, 254] width 211 height 57
type input "[PERSON_NAME]"
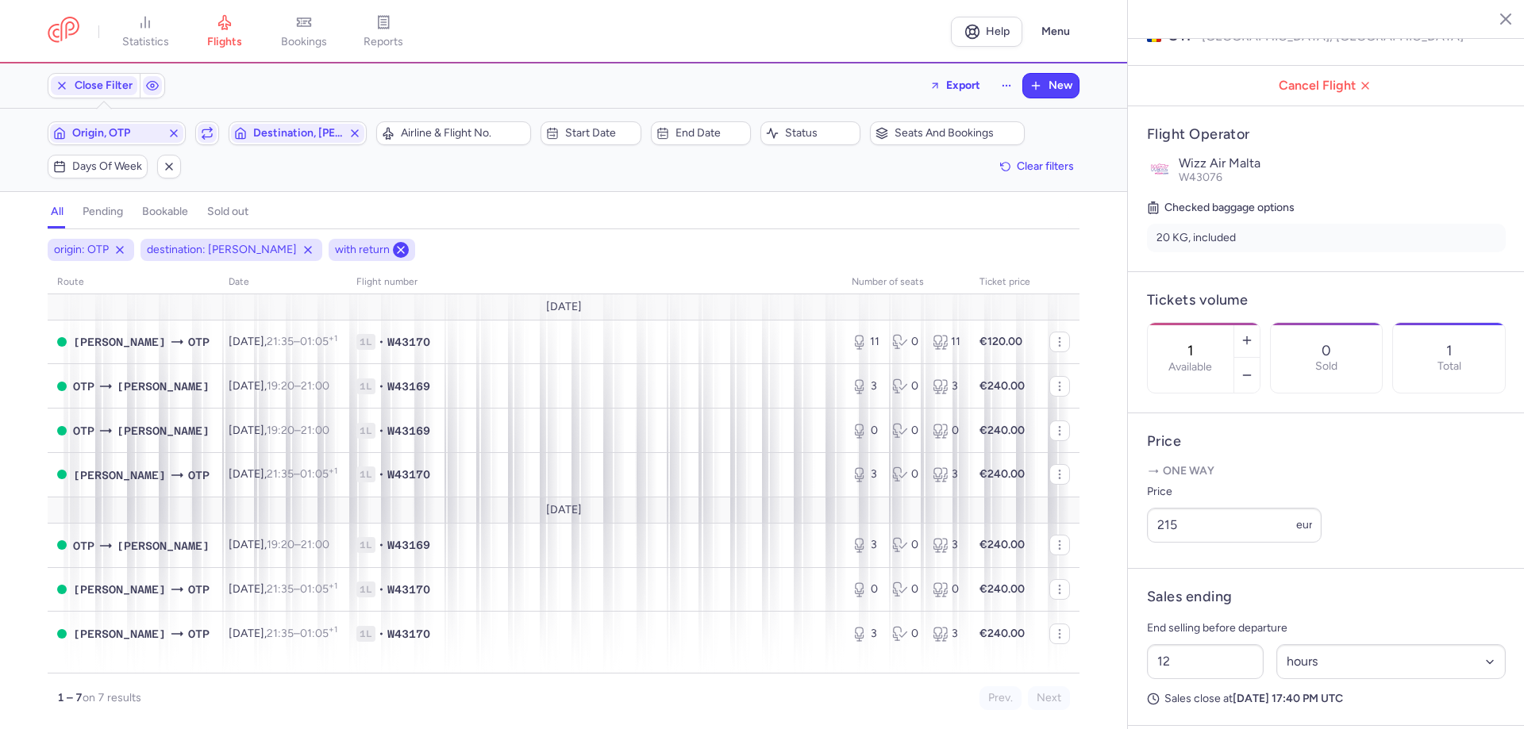
click at [398, 247] on line at bounding box center [401, 250] width 6 height 6
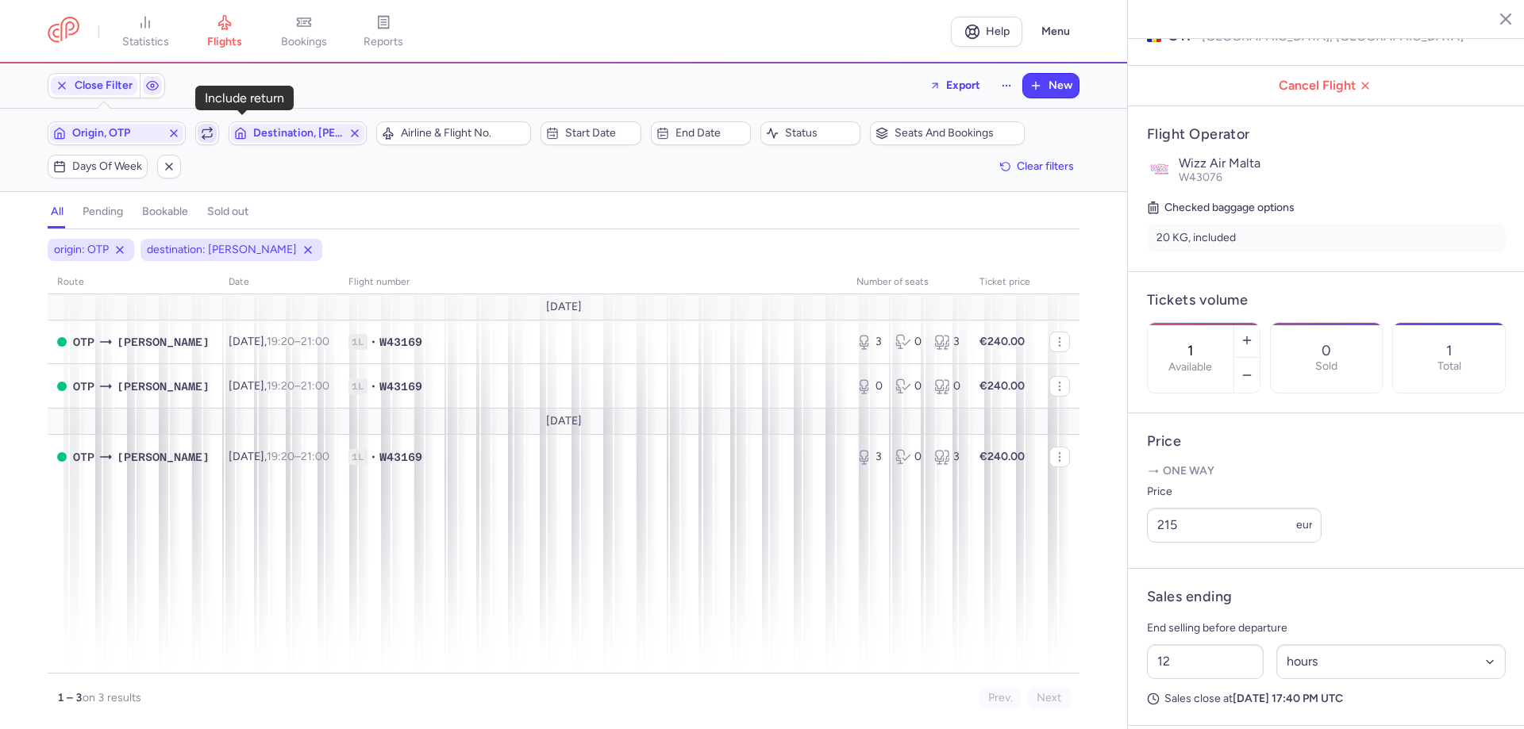
click at [213, 127] on icon "button" at bounding box center [207, 133] width 13 height 13
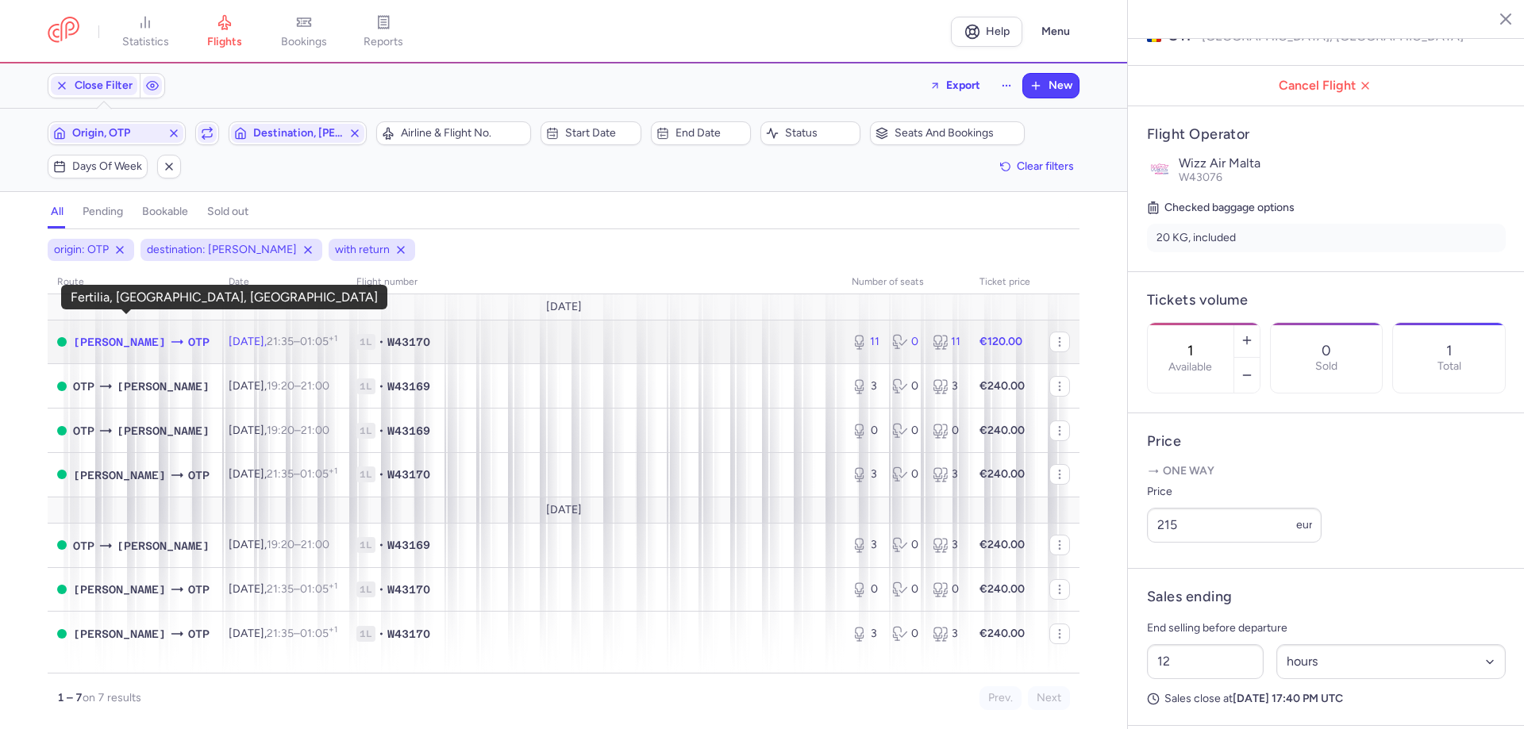
click at [131, 333] on span "[PERSON_NAME]" at bounding box center [119, 341] width 93 height 17
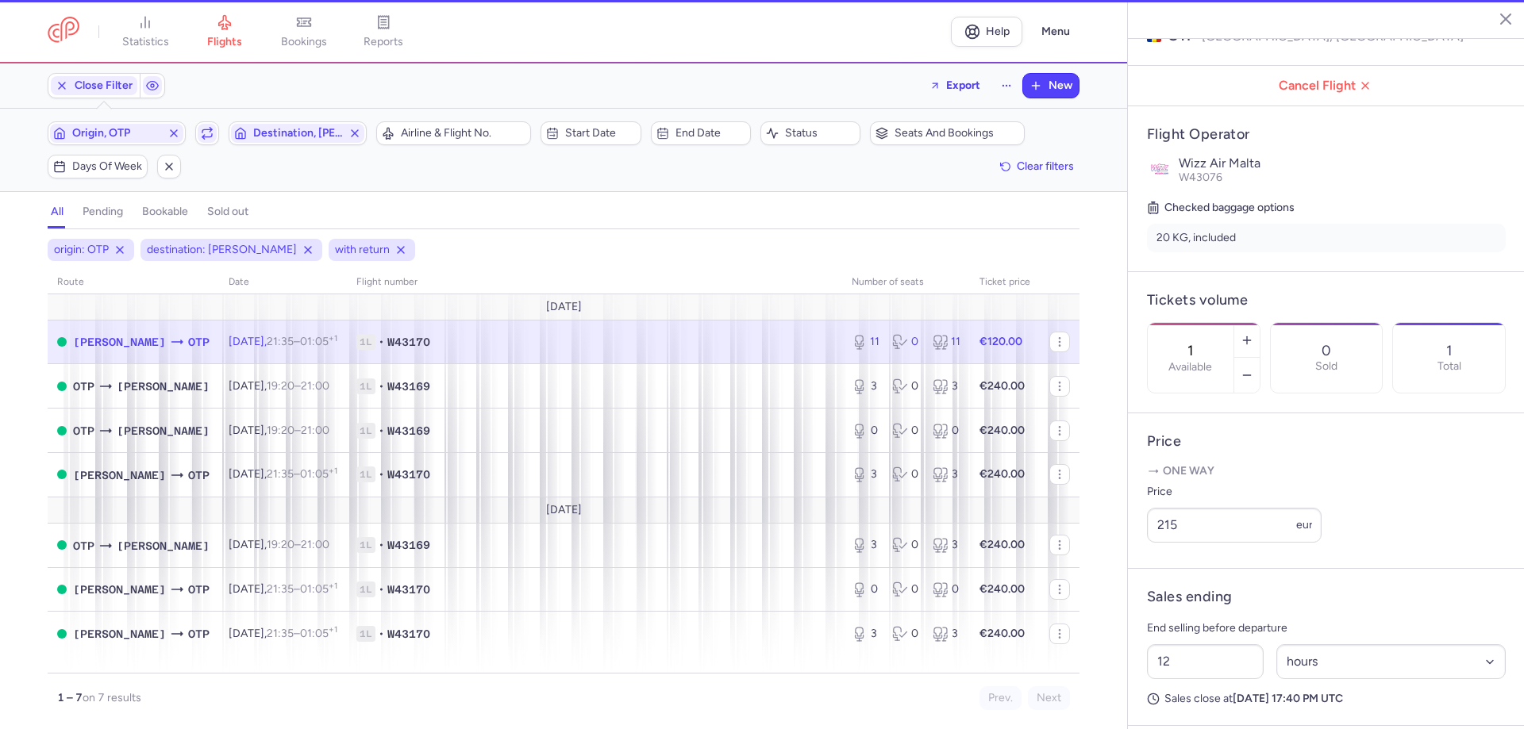
type input "11"
type input "1"
select select "days"
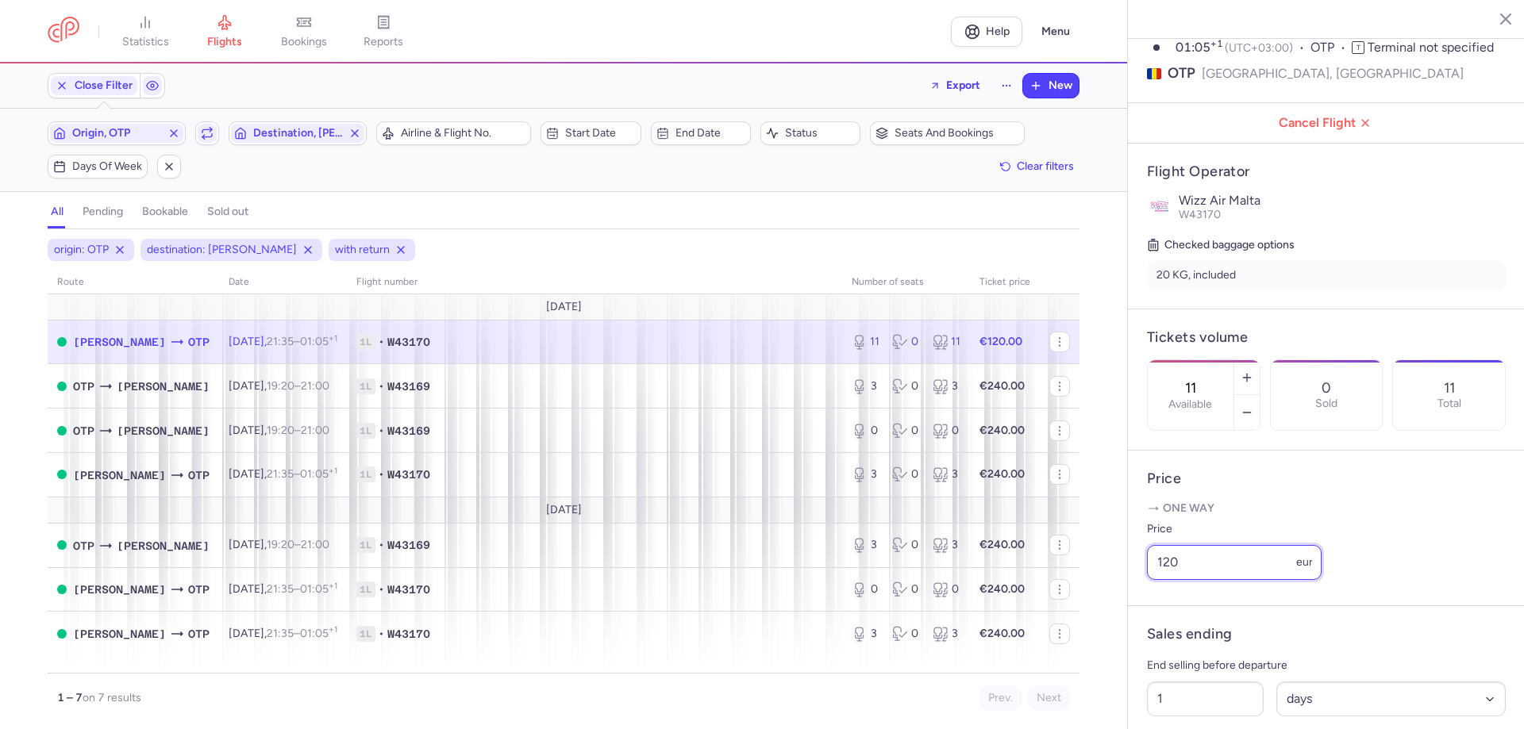
drag, startPoint x: 1220, startPoint y: 531, endPoint x: 1063, endPoint y: 531, distance: 157.1
click at [1063, 531] on div "statistics flights bookings reports Help Menu Close Filters Export New Filters …" at bounding box center [762, 364] width 1524 height 729
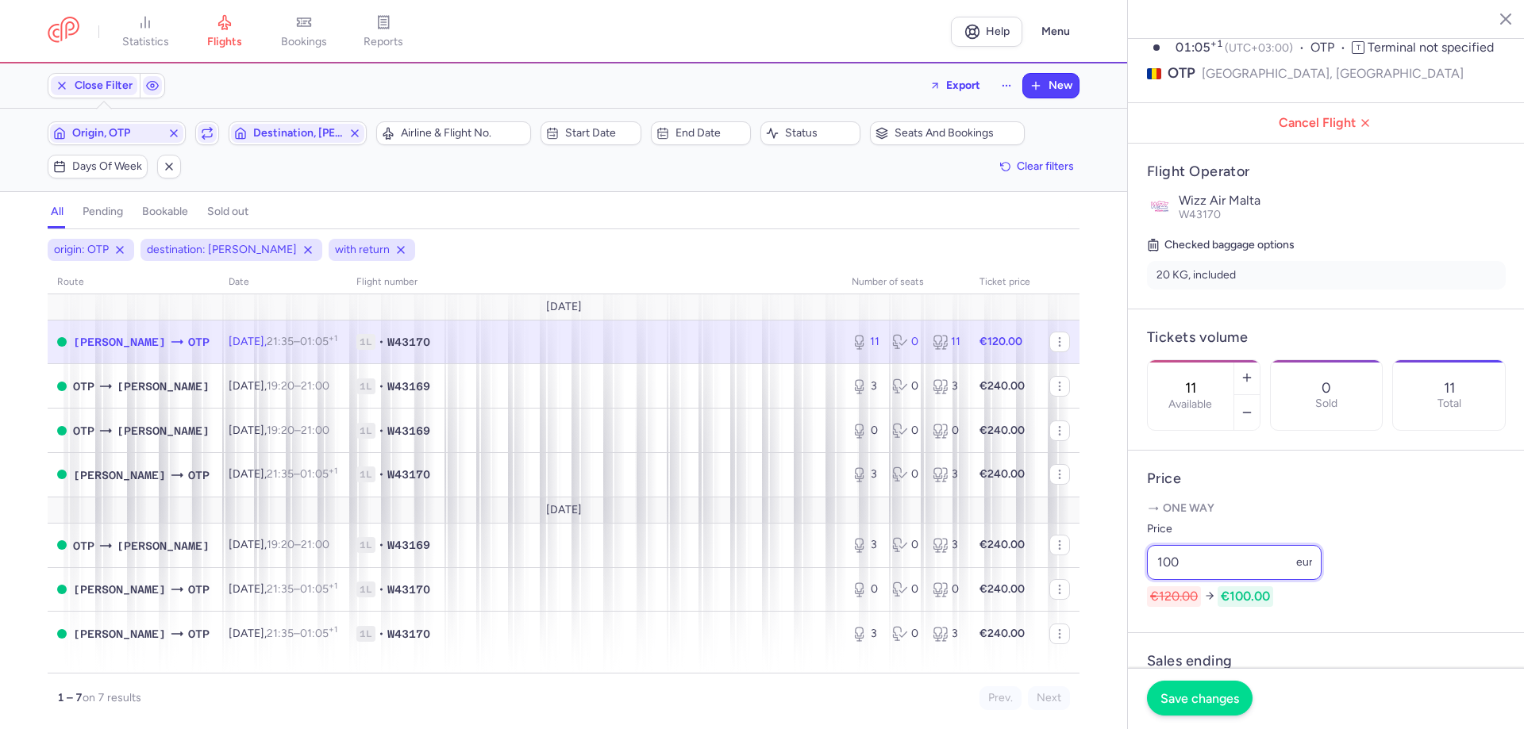
type input "100"
click at [1195, 709] on button "Save changes" at bounding box center [1200, 698] width 106 height 35
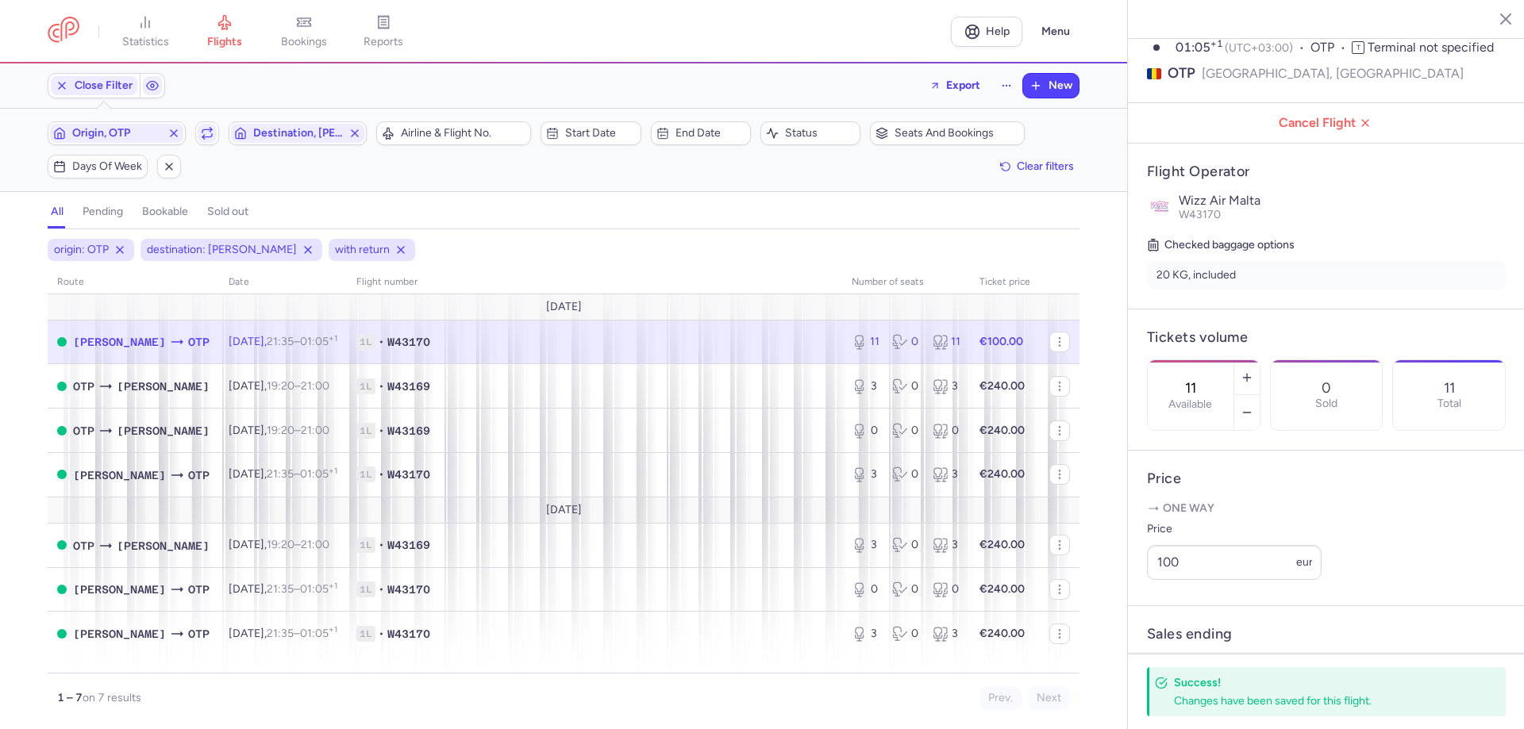
click at [169, 334] on icon at bounding box center [177, 342] width 16 height 16
drag, startPoint x: 1145, startPoint y: 538, endPoint x: 1095, endPoint y: 555, distance: 52.7
click at [1095, 555] on div "statistics flights bookings reports Help Menu Close Filters Export New Filters …" at bounding box center [762, 364] width 1524 height 729
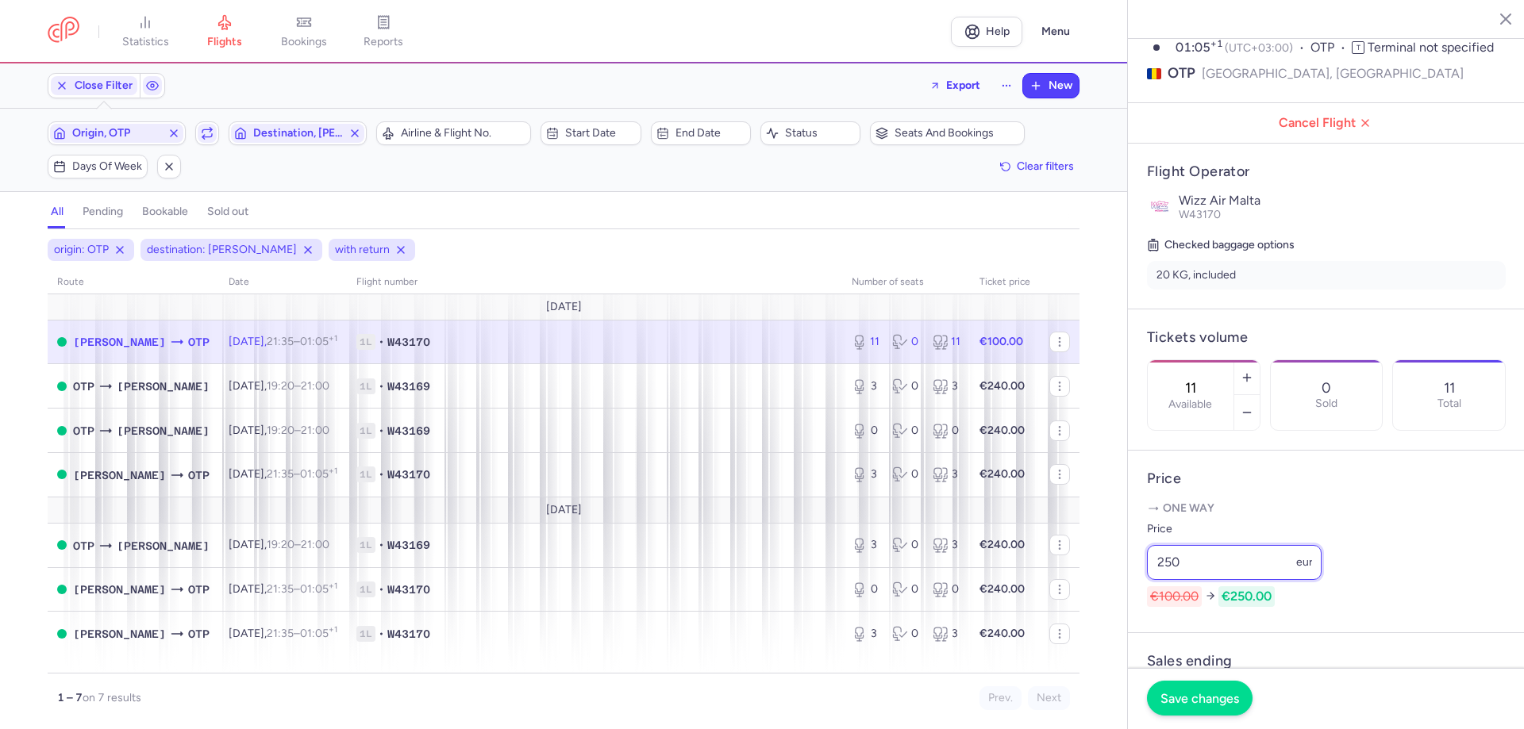
type input "250"
click at [1193, 705] on span "Save changes" at bounding box center [1199, 698] width 79 height 14
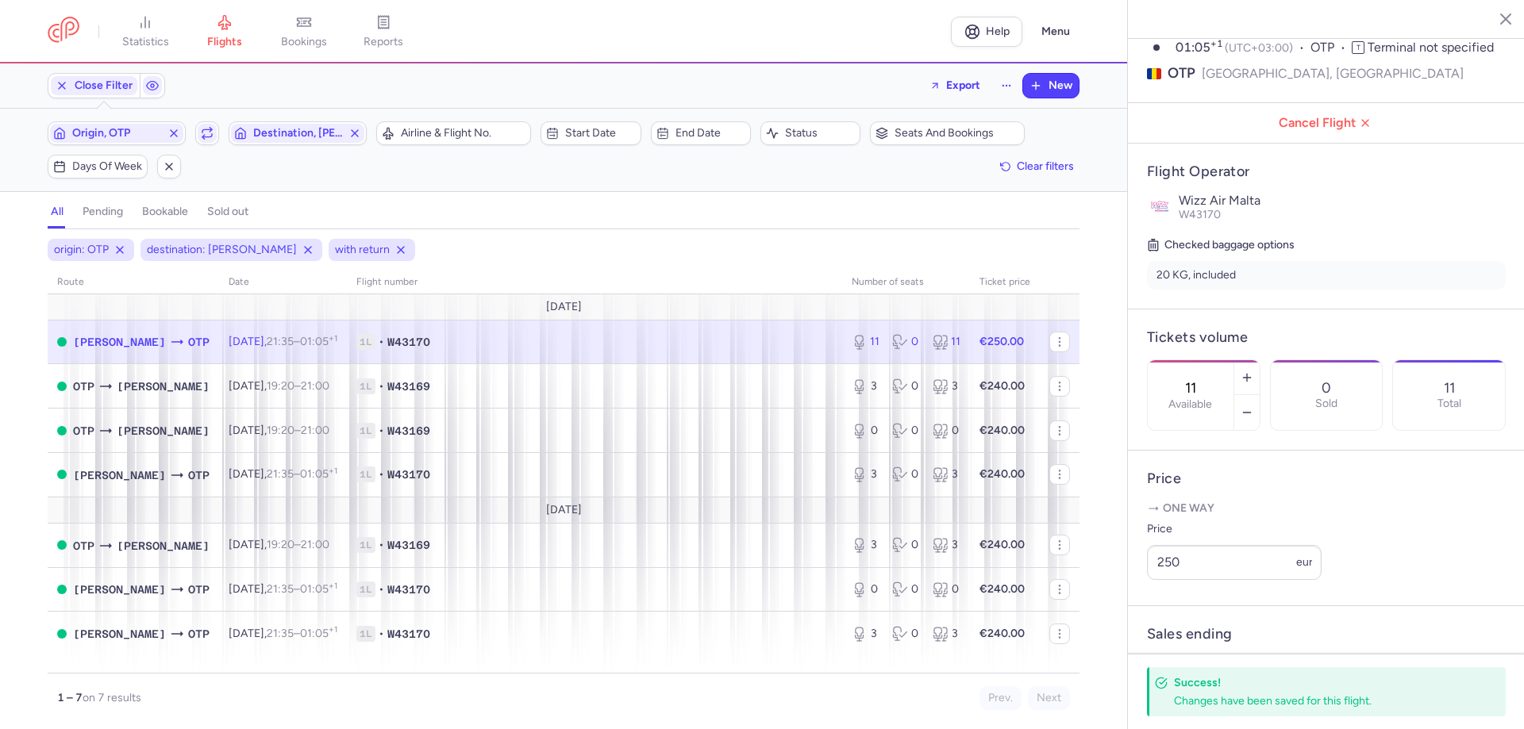
click at [188, 333] on span "OTP" at bounding box center [198, 341] width 21 height 17
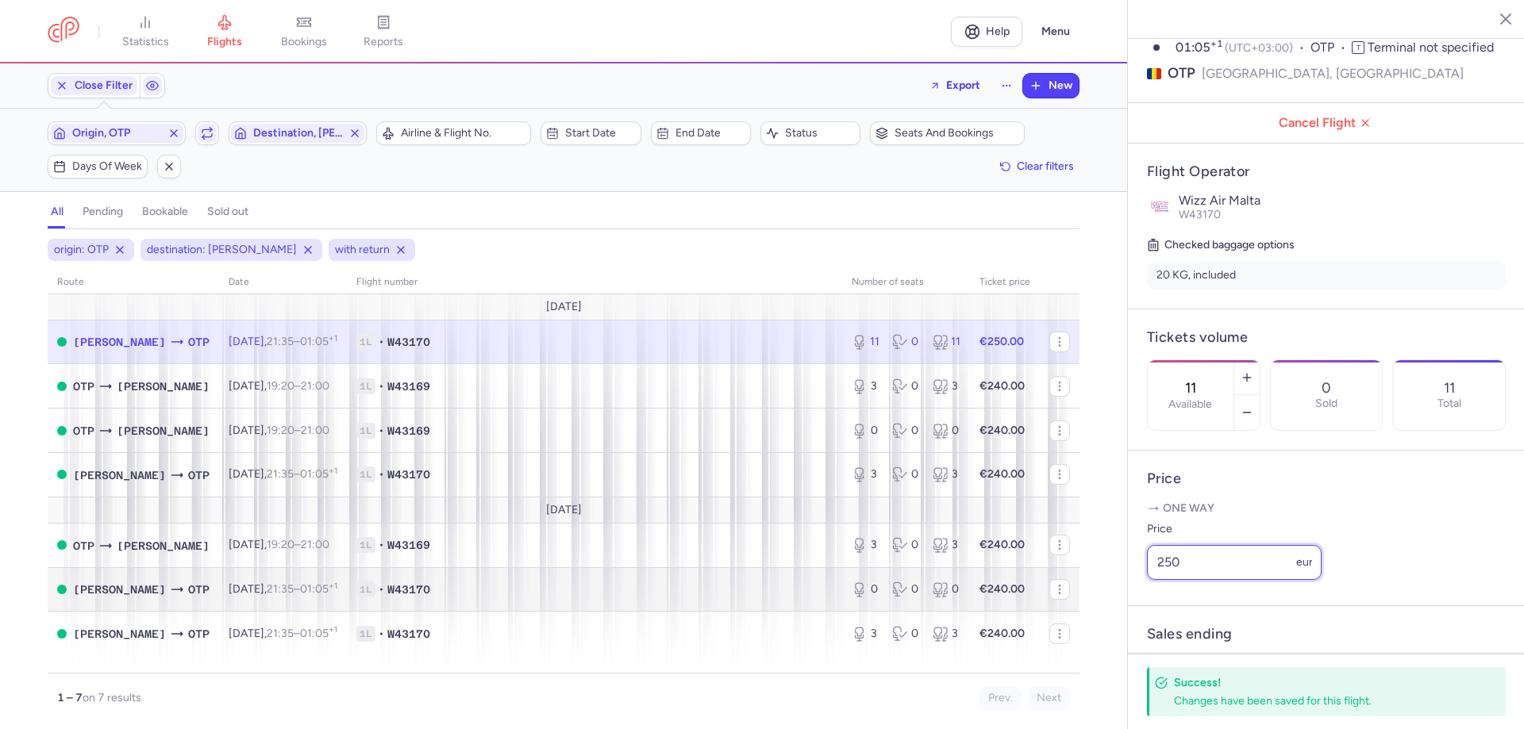
drag, startPoint x: 1220, startPoint y: 536, endPoint x: 1034, endPoint y: 536, distance: 186.5
click at [1034, 536] on div "statistics flights bookings reports Help Menu Close Filters Export New Filters …" at bounding box center [762, 364] width 1524 height 729
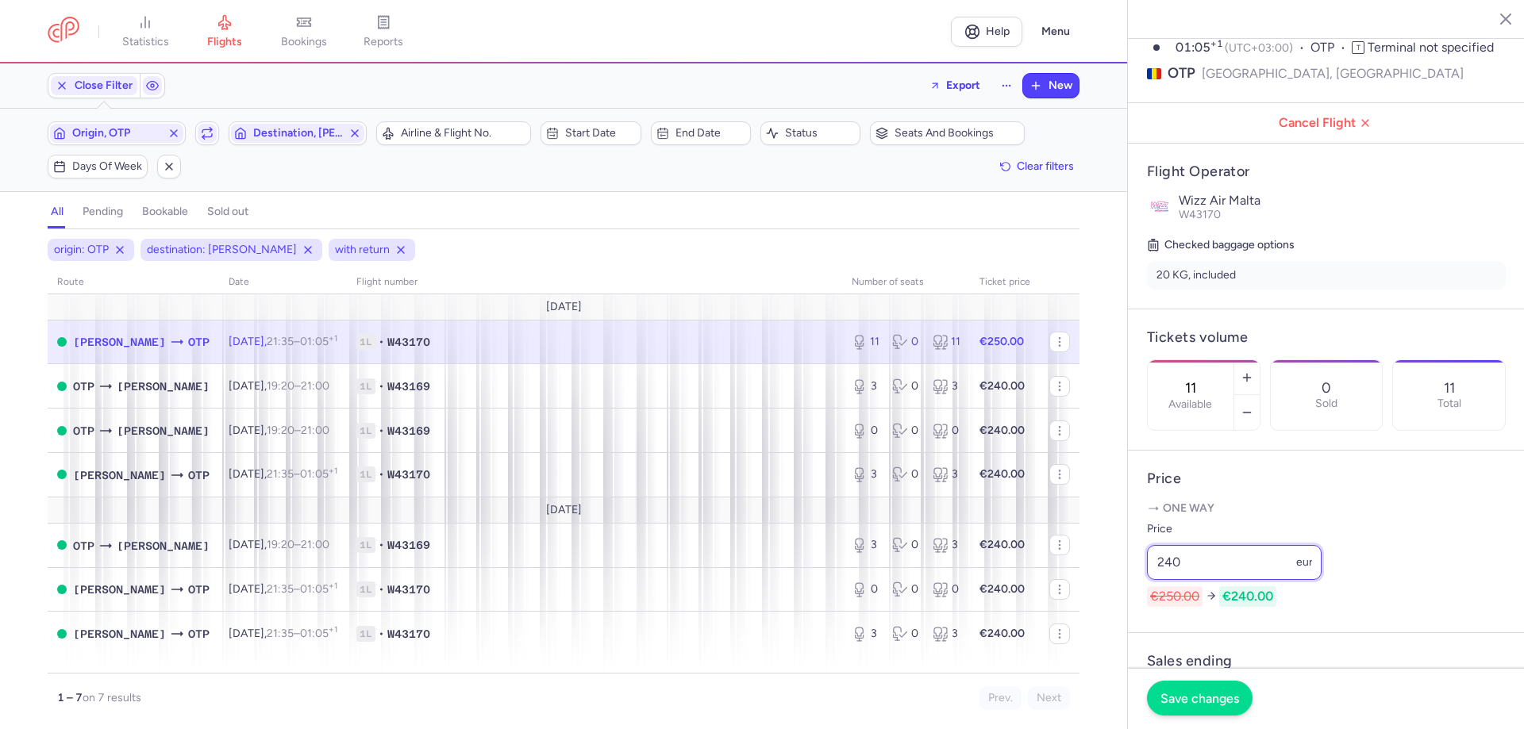
type input "240"
click at [1185, 696] on span "Save changes" at bounding box center [1199, 698] width 79 height 14
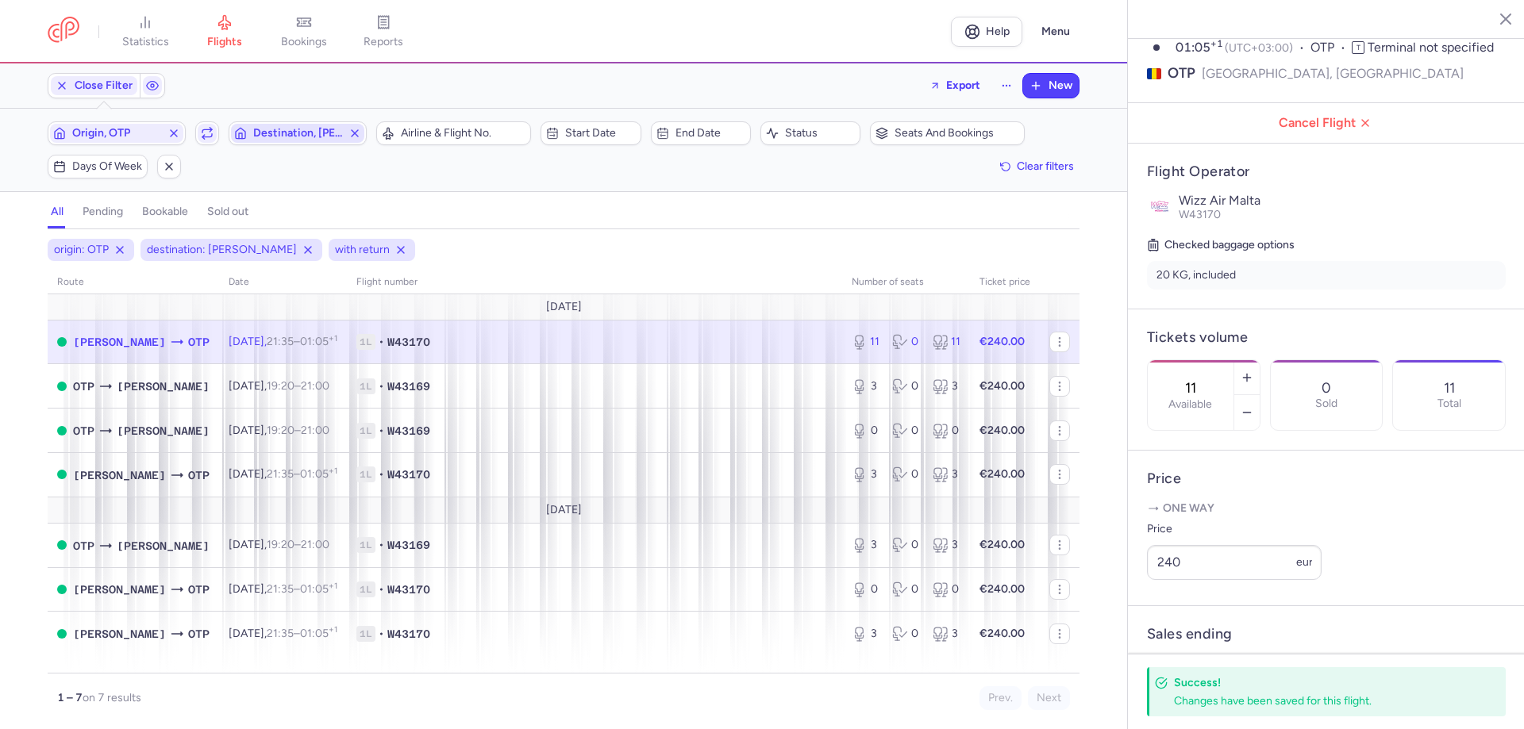
click at [301, 127] on span "Destination, [PERSON_NAME]" at bounding box center [297, 133] width 89 height 13
click at [315, 209] on input "-searchbox" at bounding box center [382, 208] width 194 height 17
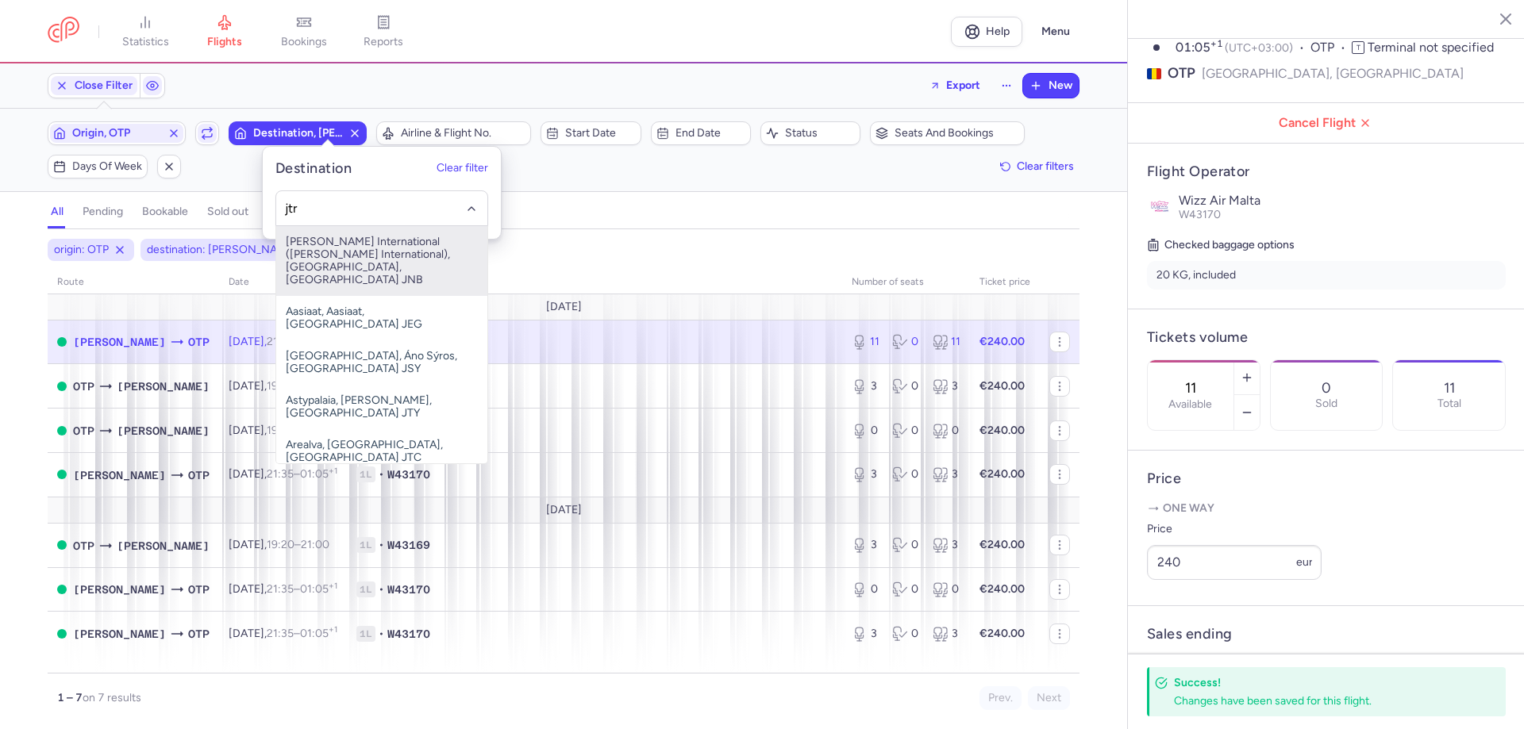
type input "jtr"
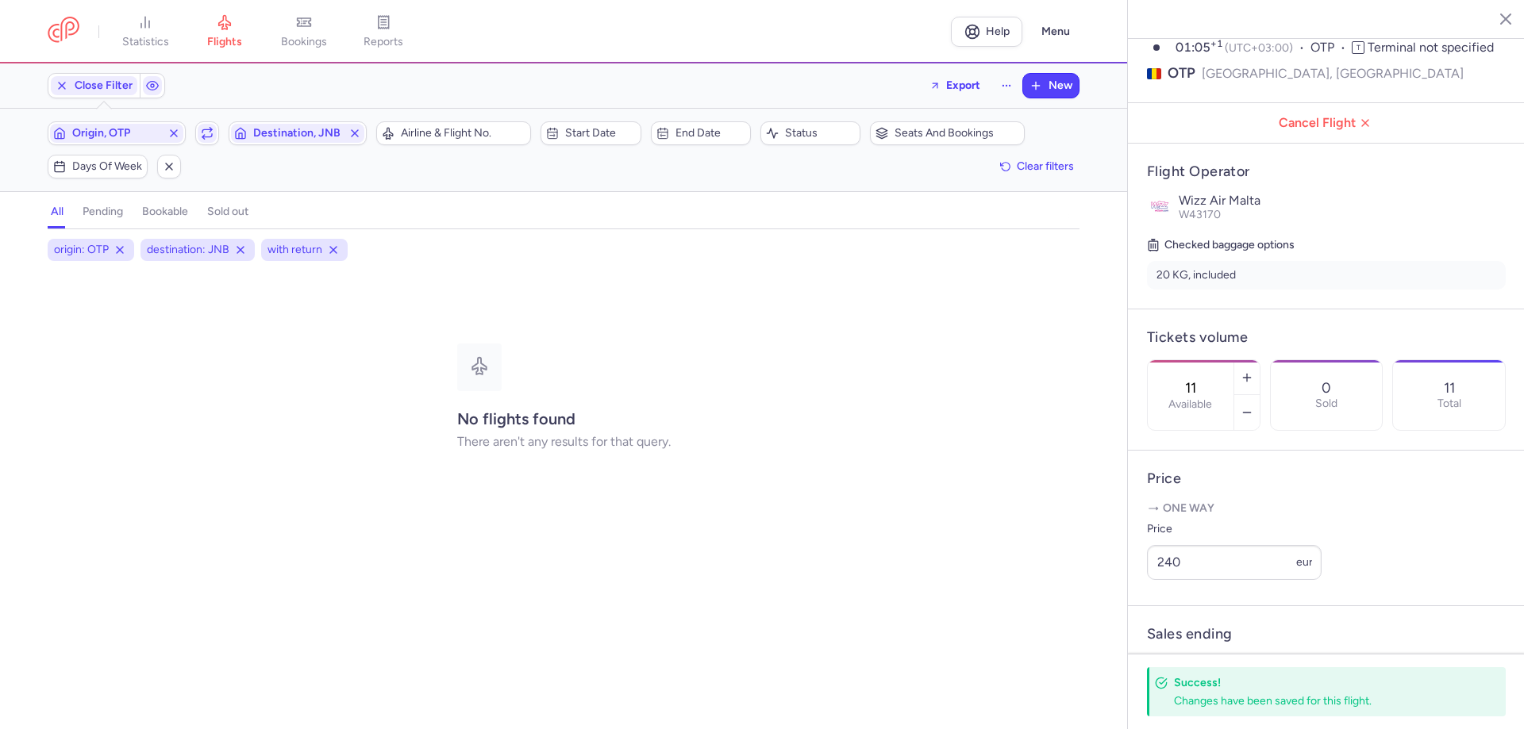
drag, startPoint x: 329, startPoint y: 125, endPoint x: 329, endPoint y: 138, distance: 12.7
click at [329, 127] on span "Destination, JNB" at bounding box center [297, 133] width 89 height 13
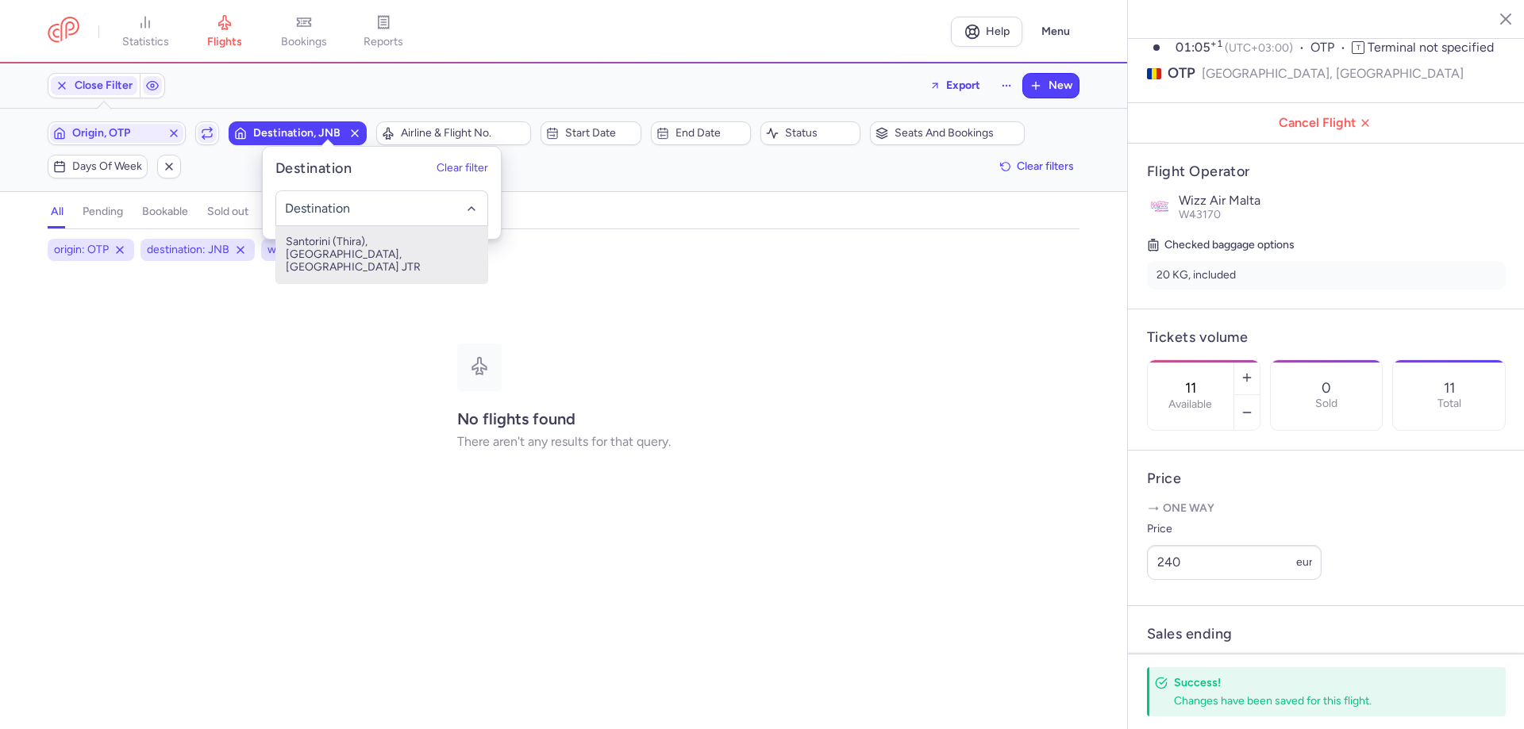
click at [329, 252] on span "Santorini (Thira), [GEOGRAPHIC_DATA], [GEOGRAPHIC_DATA] JTR" at bounding box center [381, 254] width 211 height 57
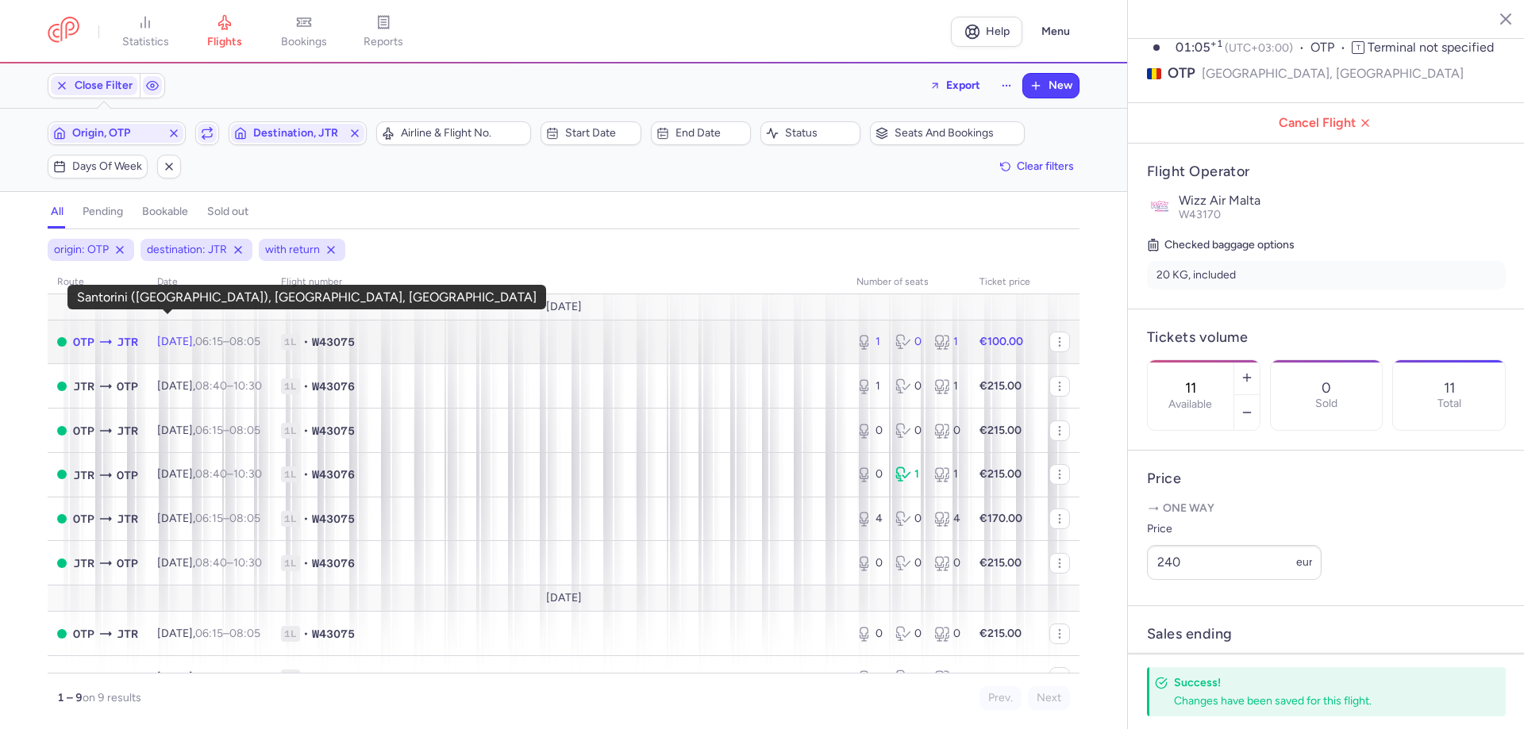
click at [138, 333] on span "JTR" at bounding box center [127, 341] width 21 height 17
type input "1"
type input "12"
select select "hours"
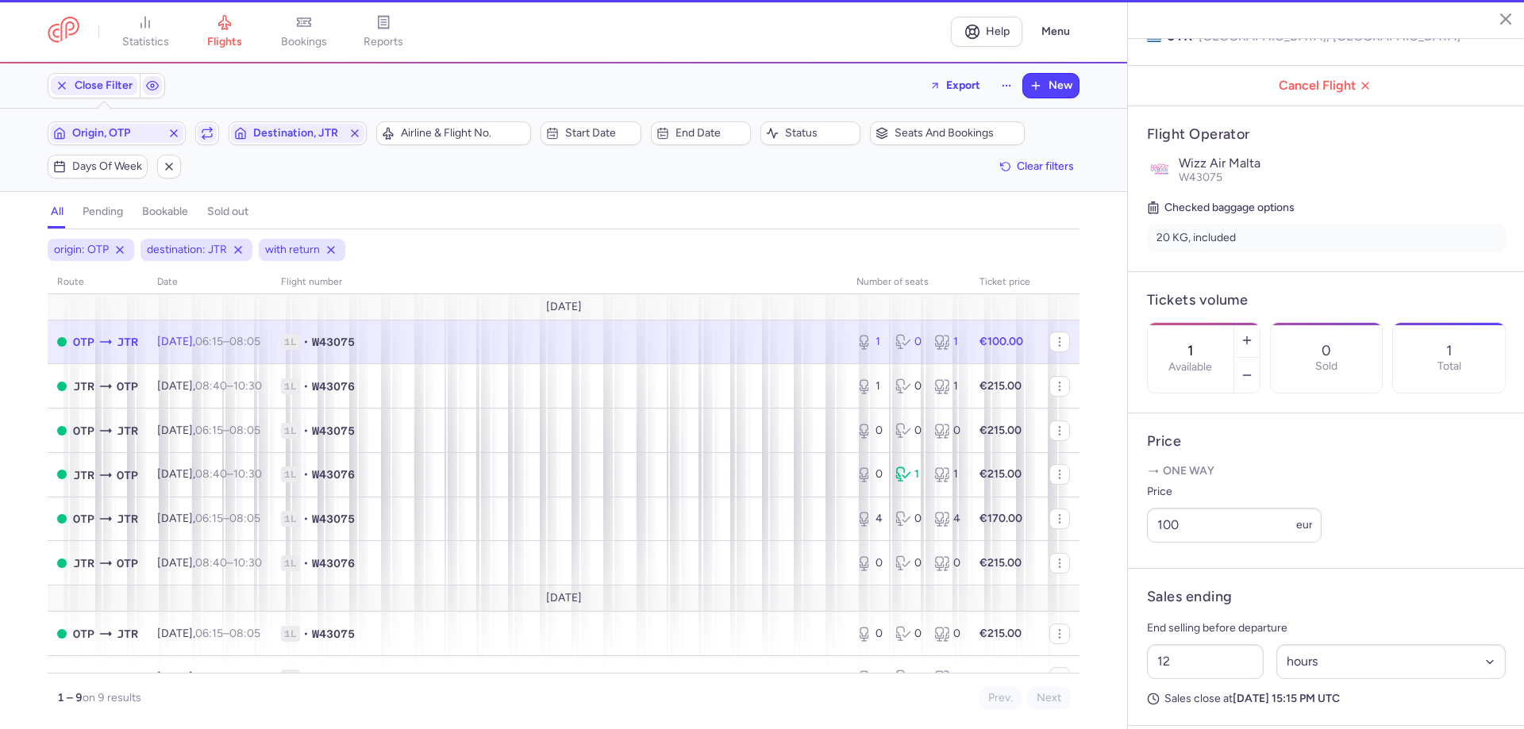
scroll to position [202, 0]
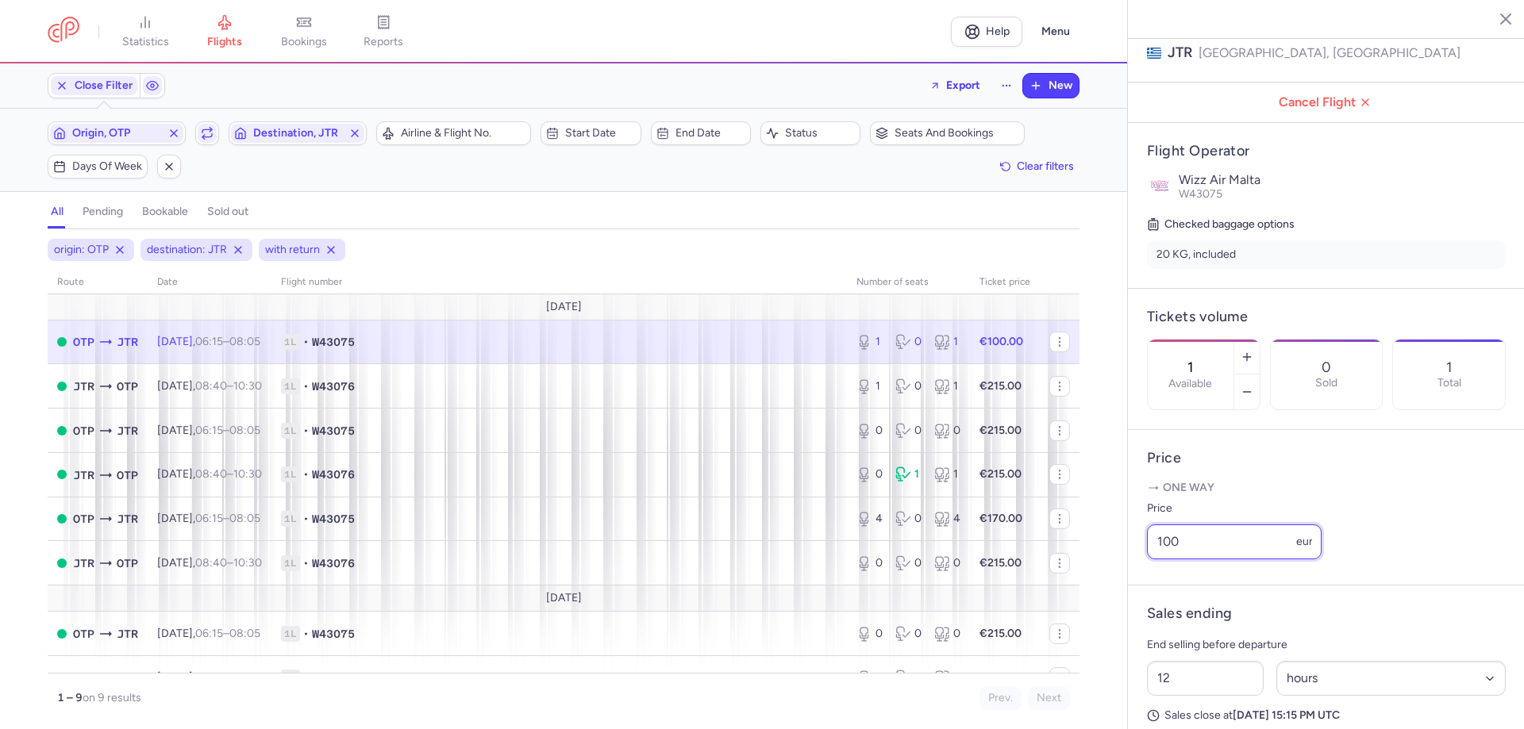
drag, startPoint x: 939, startPoint y: 536, endPoint x: 715, endPoint y: 568, distance: 226.0
click at [716, 568] on div "statistics flights bookings reports Help Menu Close Filters Export New Filters …" at bounding box center [762, 364] width 1524 height 729
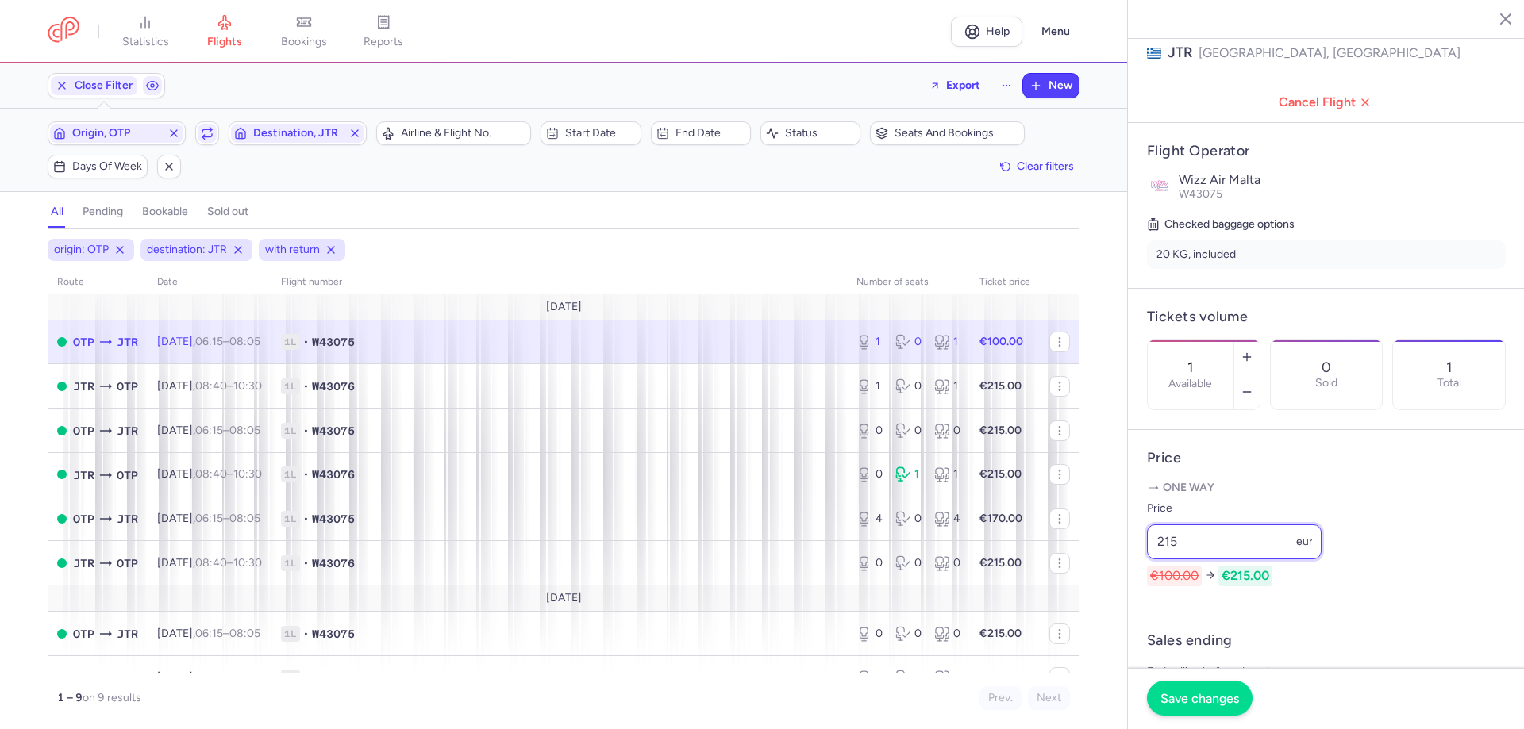
type input "215"
click at [1239, 705] on span "Save changes" at bounding box center [1199, 698] width 79 height 14
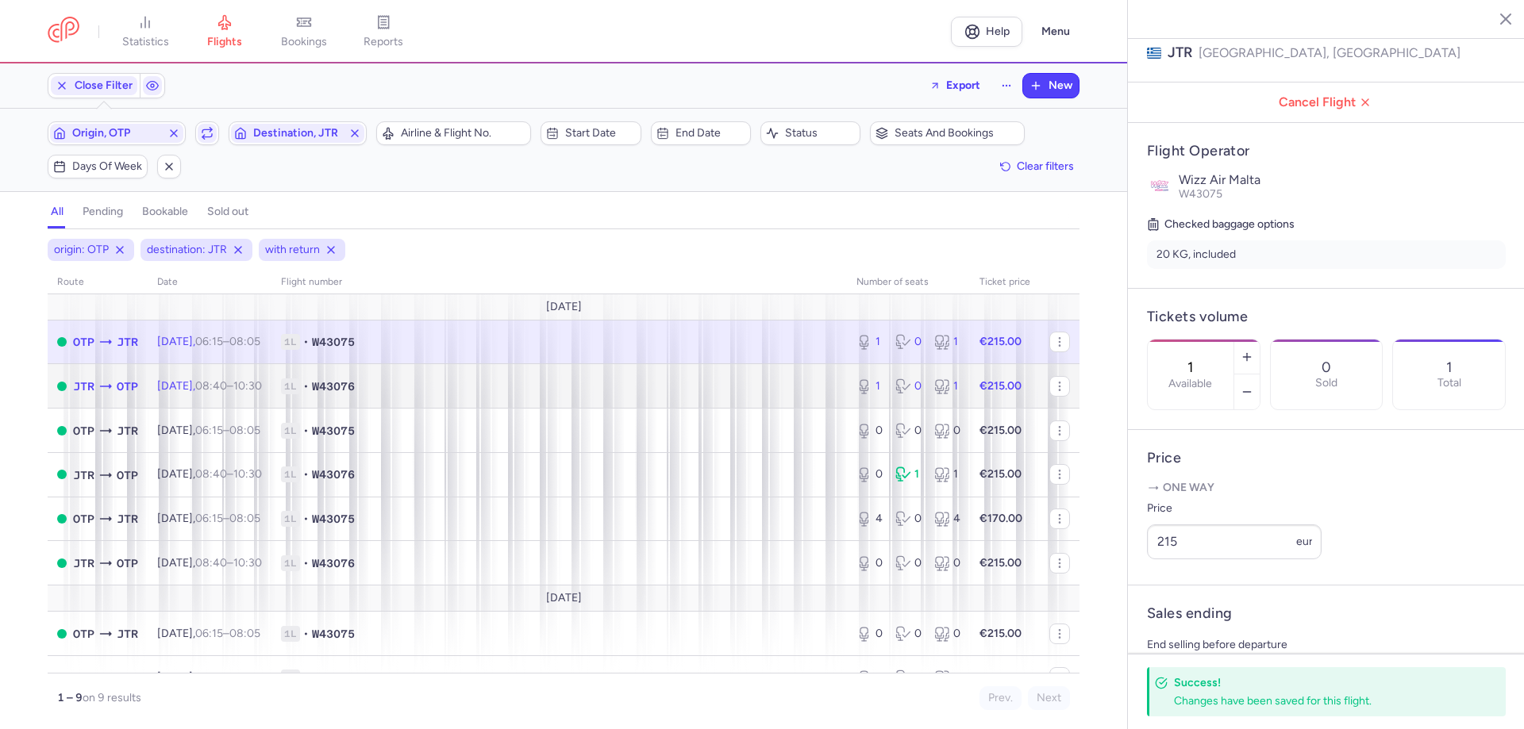
click at [113, 379] on icon at bounding box center [106, 387] width 16 height 16
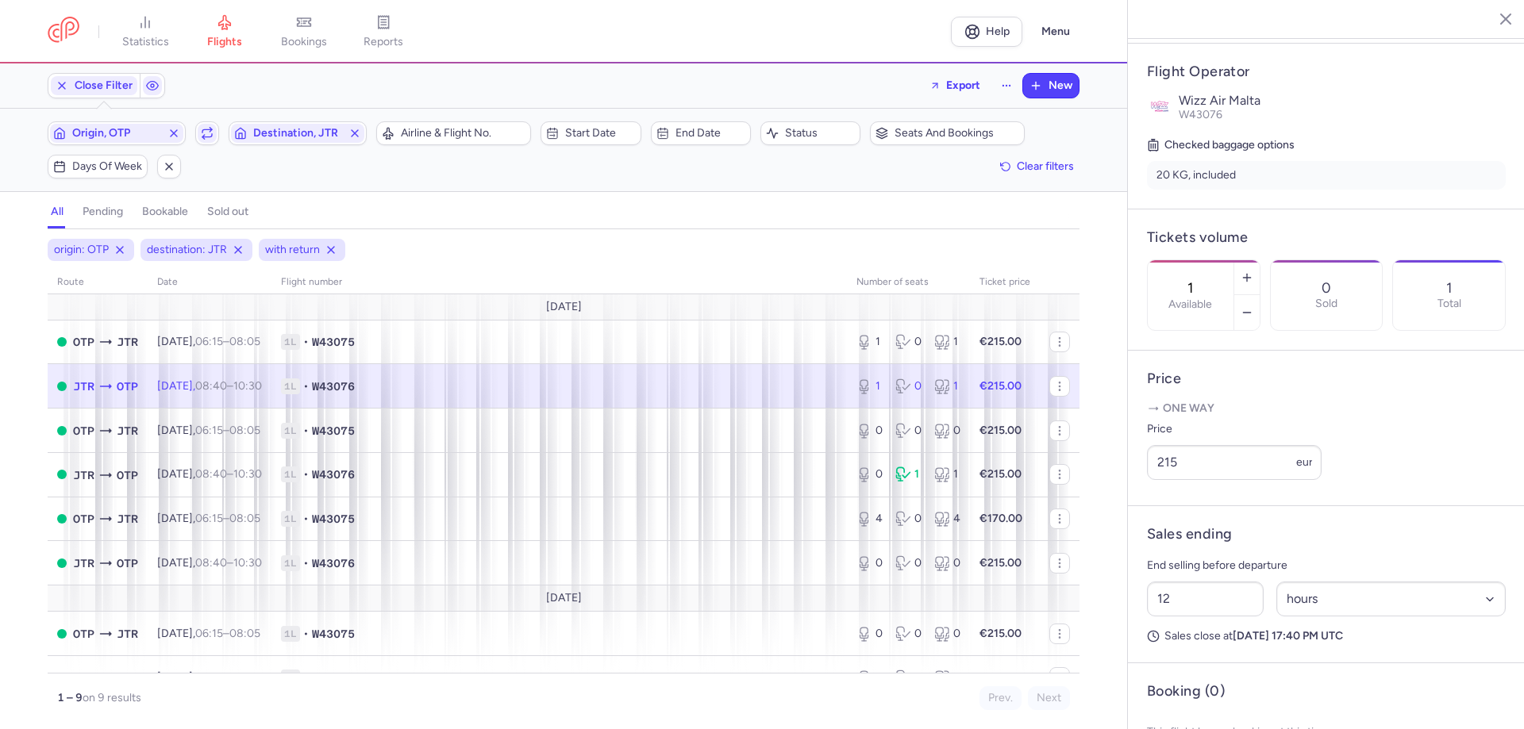
scroll to position [298, 0]
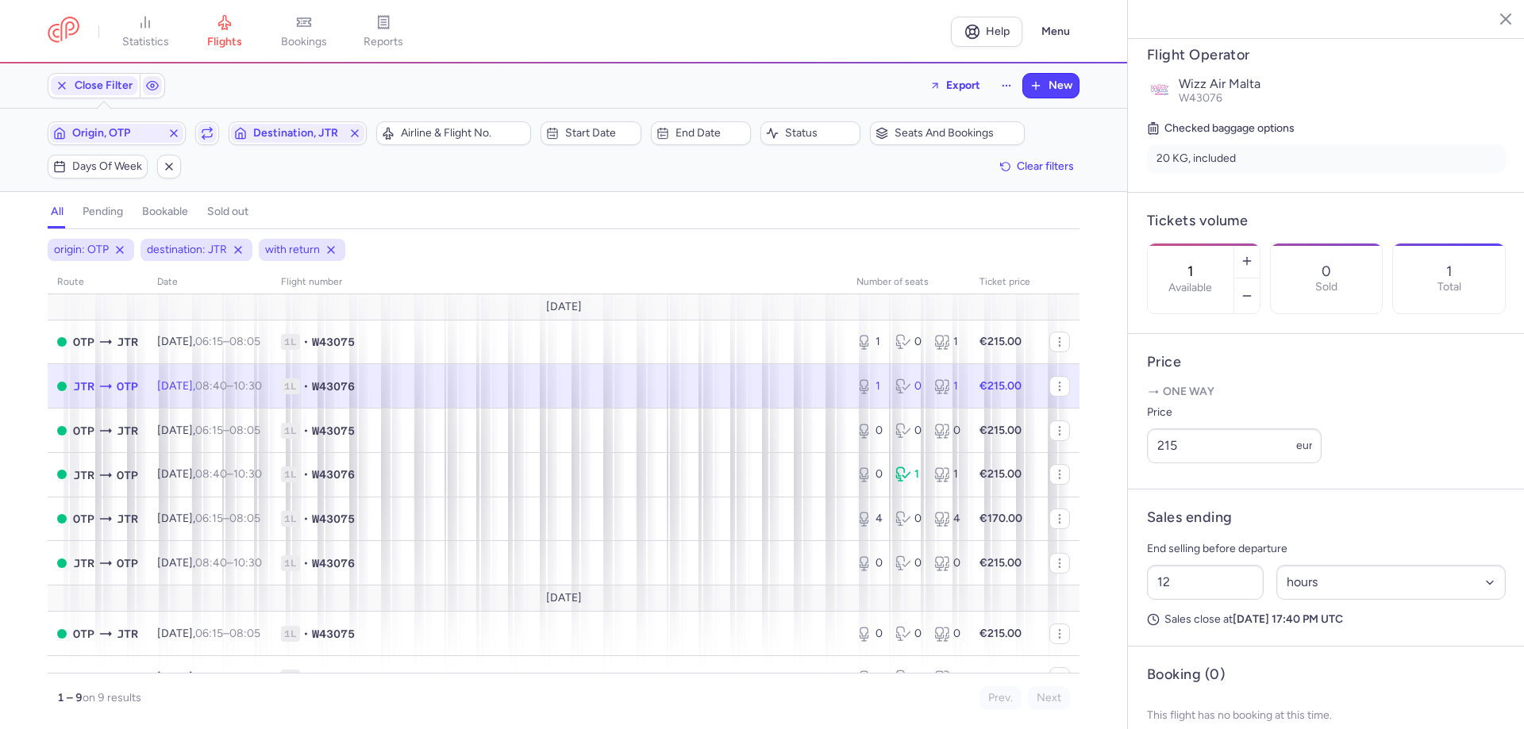
click at [1120, 528] on div "origin: OTP destination: JTR with return route date Flight number number of sea…" at bounding box center [563, 484] width 1127 height 490
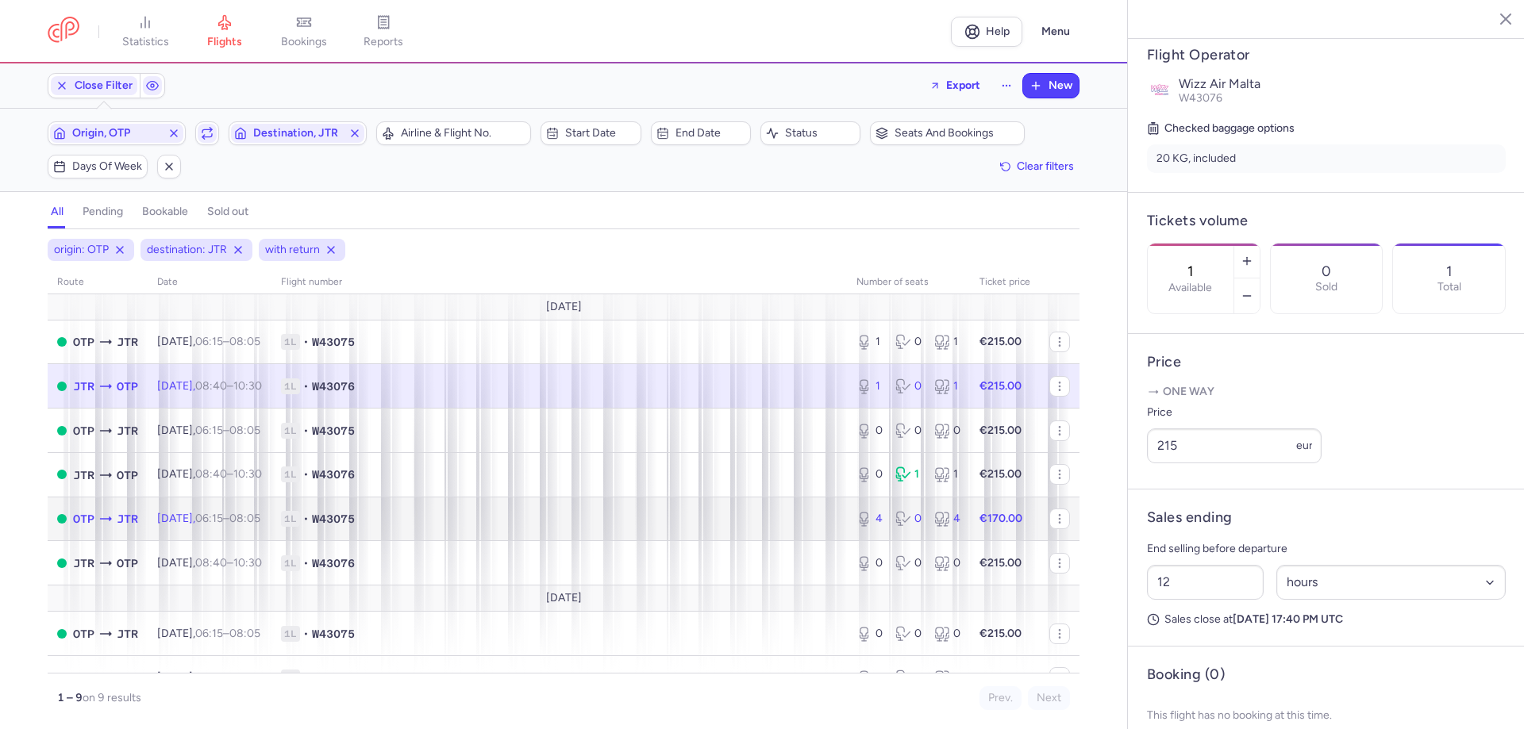
click at [615, 497] on td "1L • W43075" at bounding box center [558, 519] width 575 height 44
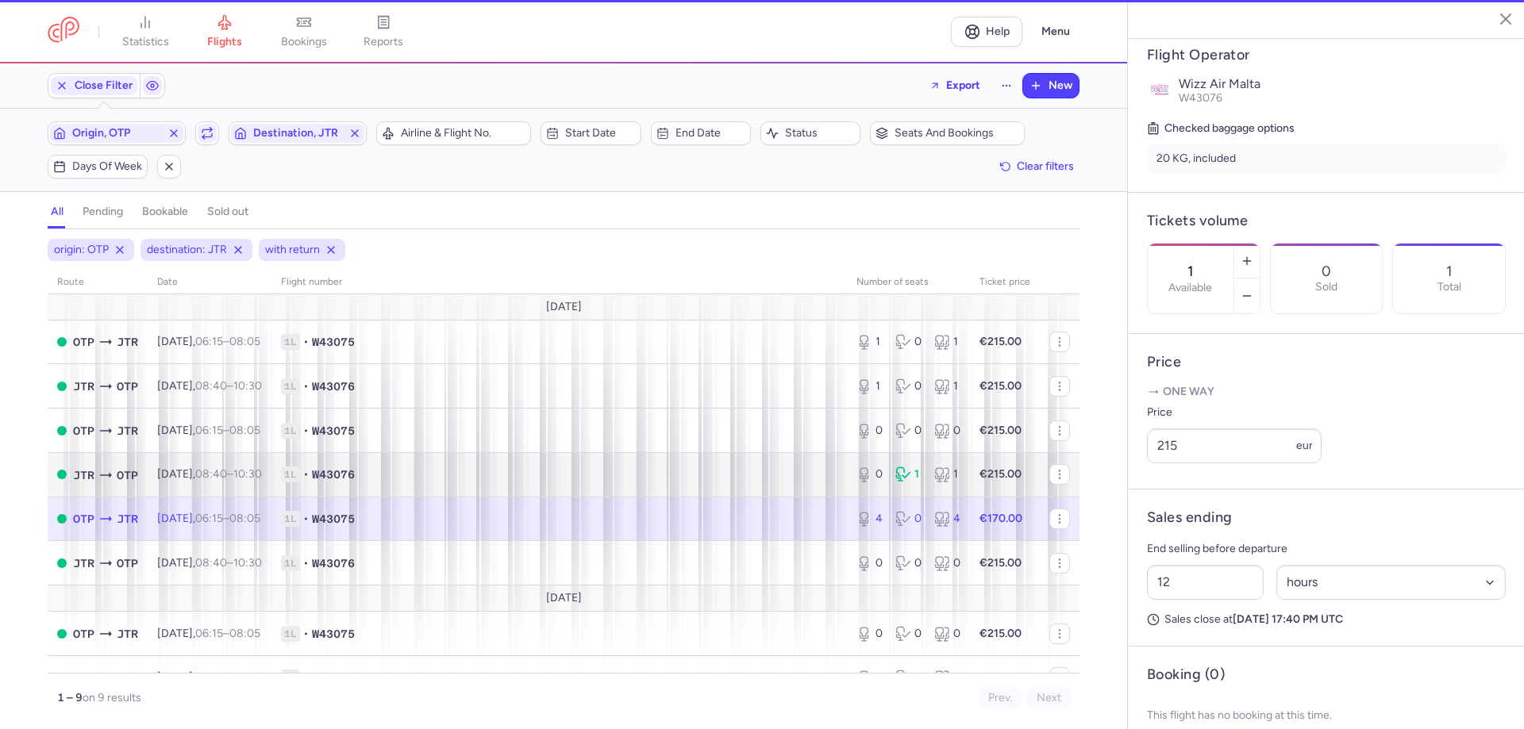
type input "4"
type input "2"
select select "days"
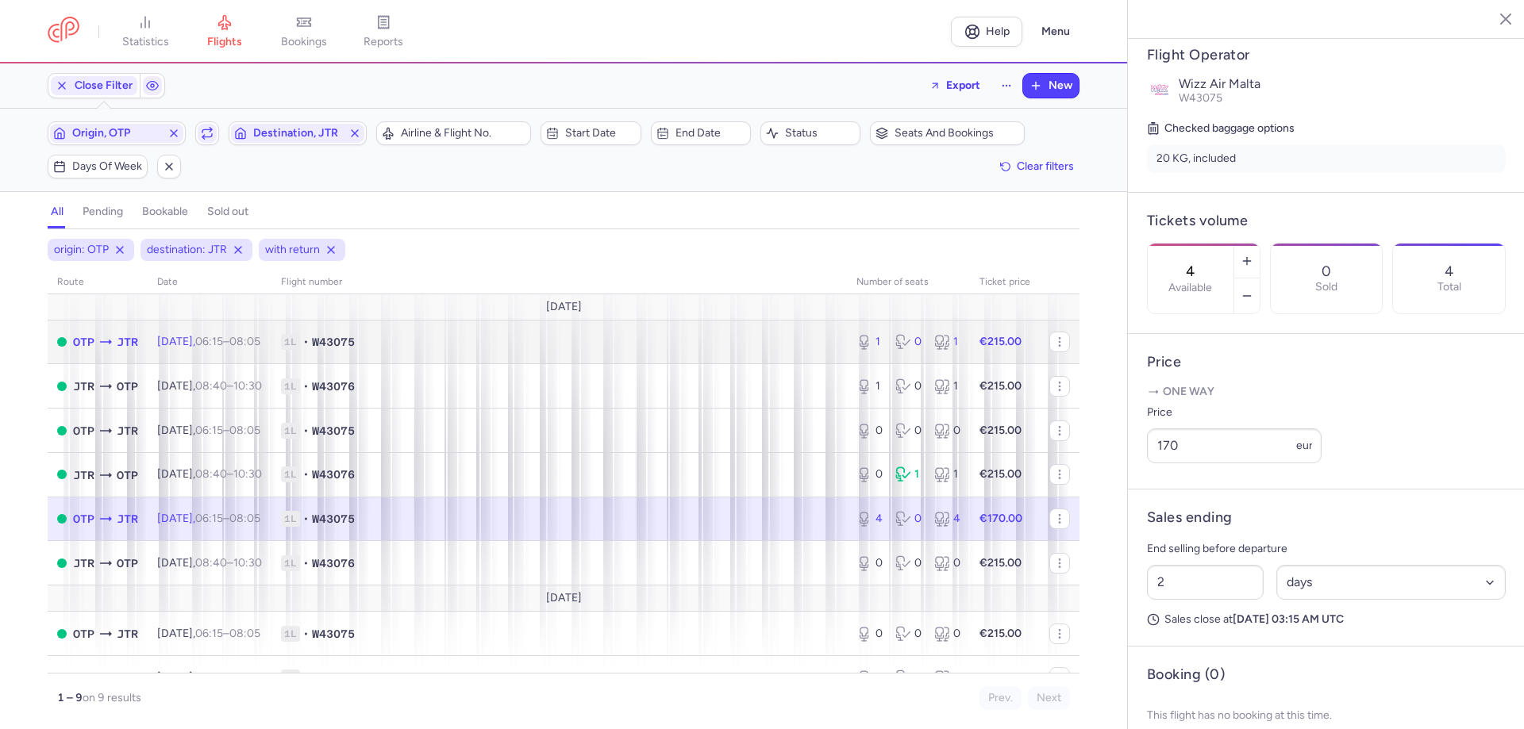
click at [138, 333] on div "OTP JTR" at bounding box center [105, 342] width 65 height 18
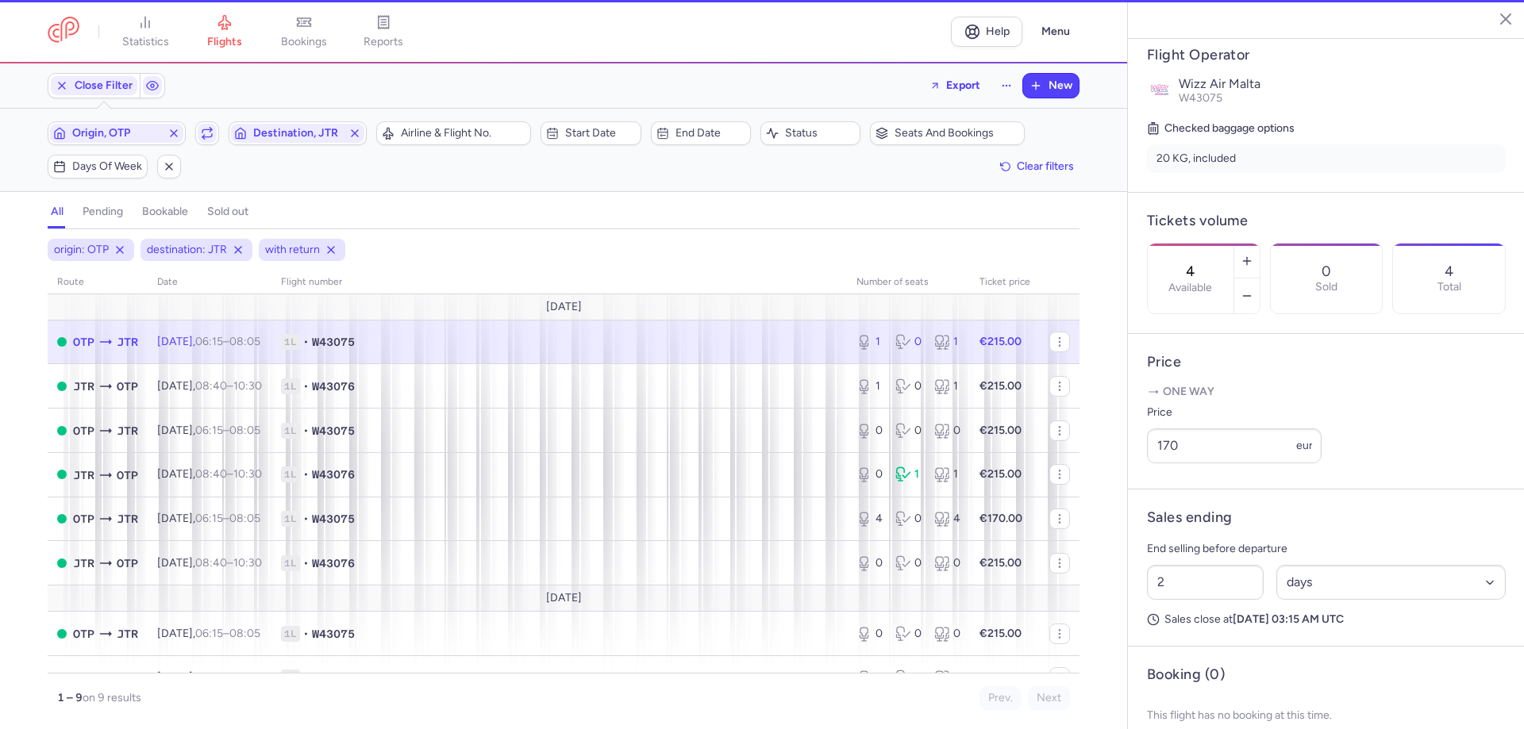
type input "1"
type input "12"
select select "hours"
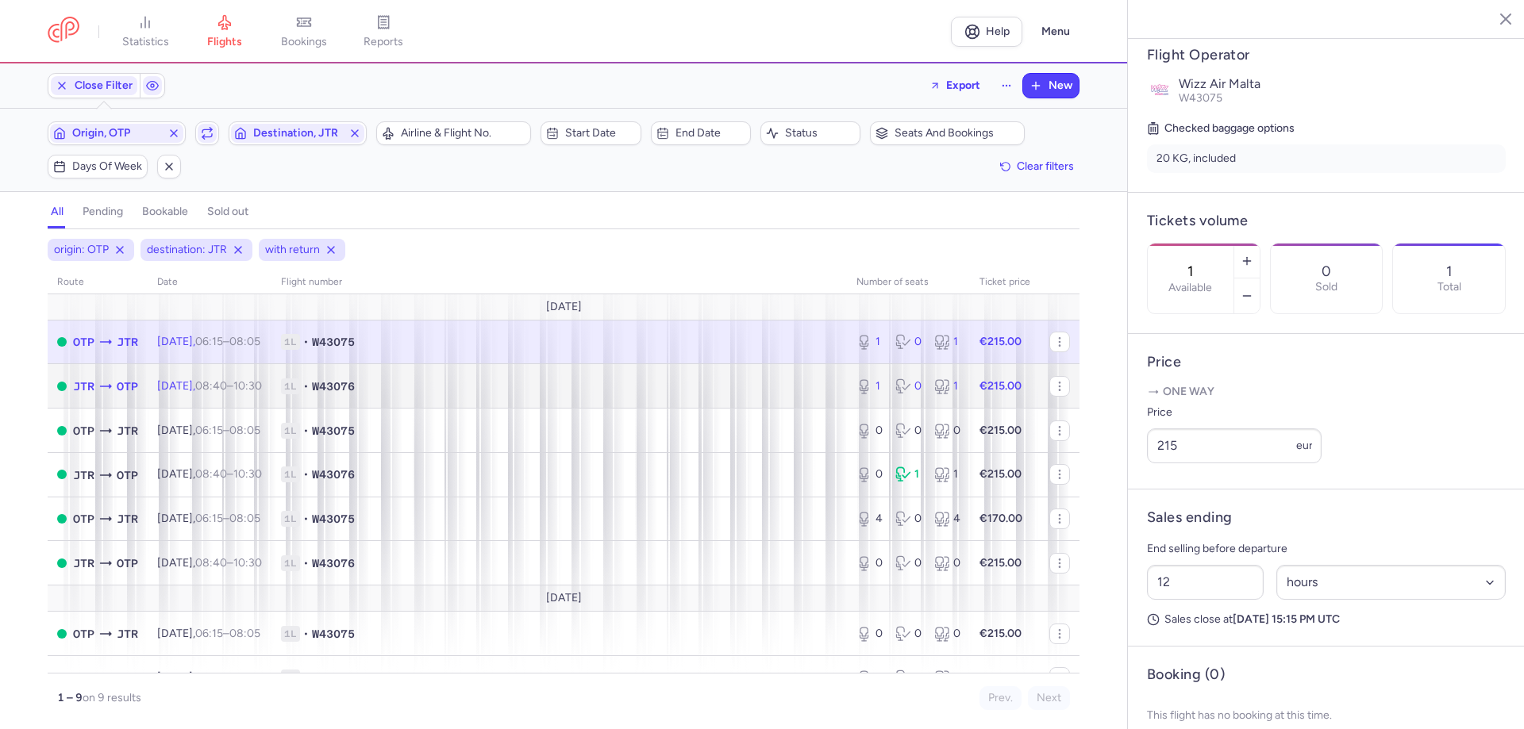
click at [112, 384] on icon at bounding box center [106, 386] width 12 height 5
